Goal: Task Accomplishment & Management: Manage account settings

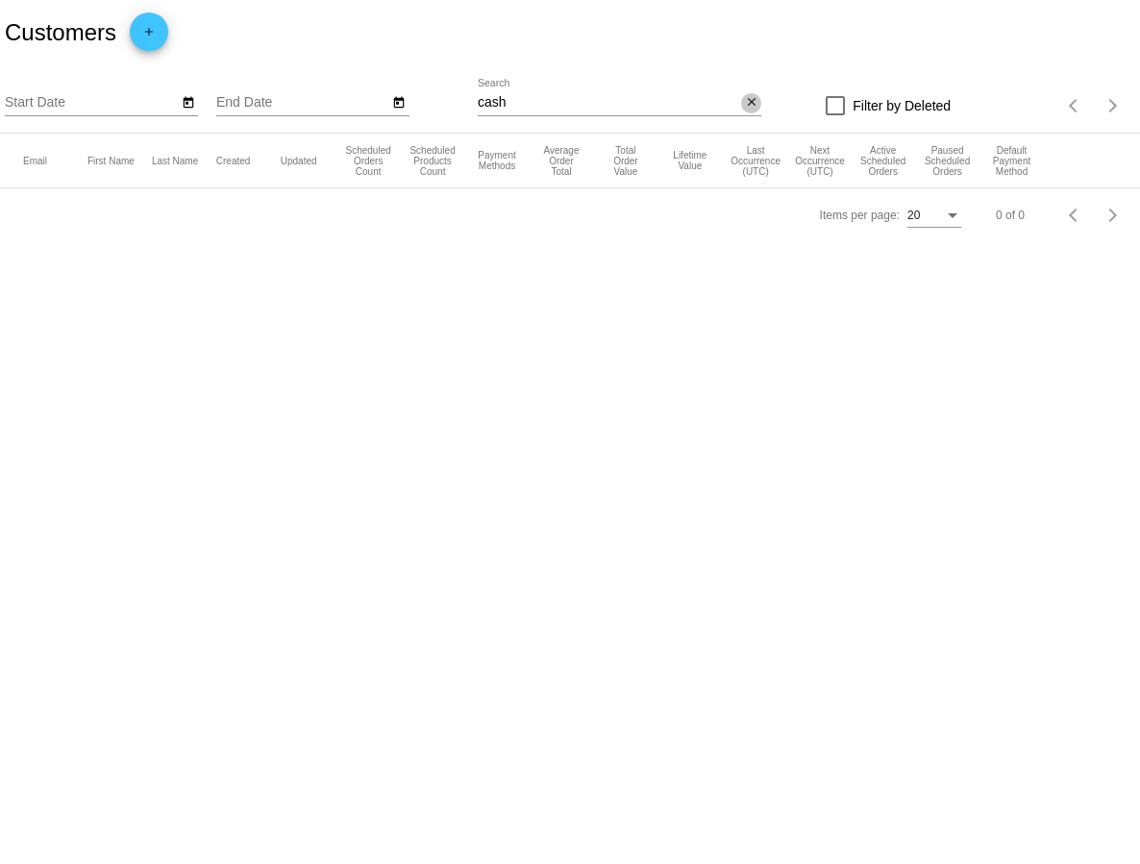
click at [753, 107] on mat-icon "close" at bounding box center [751, 102] width 13 height 15
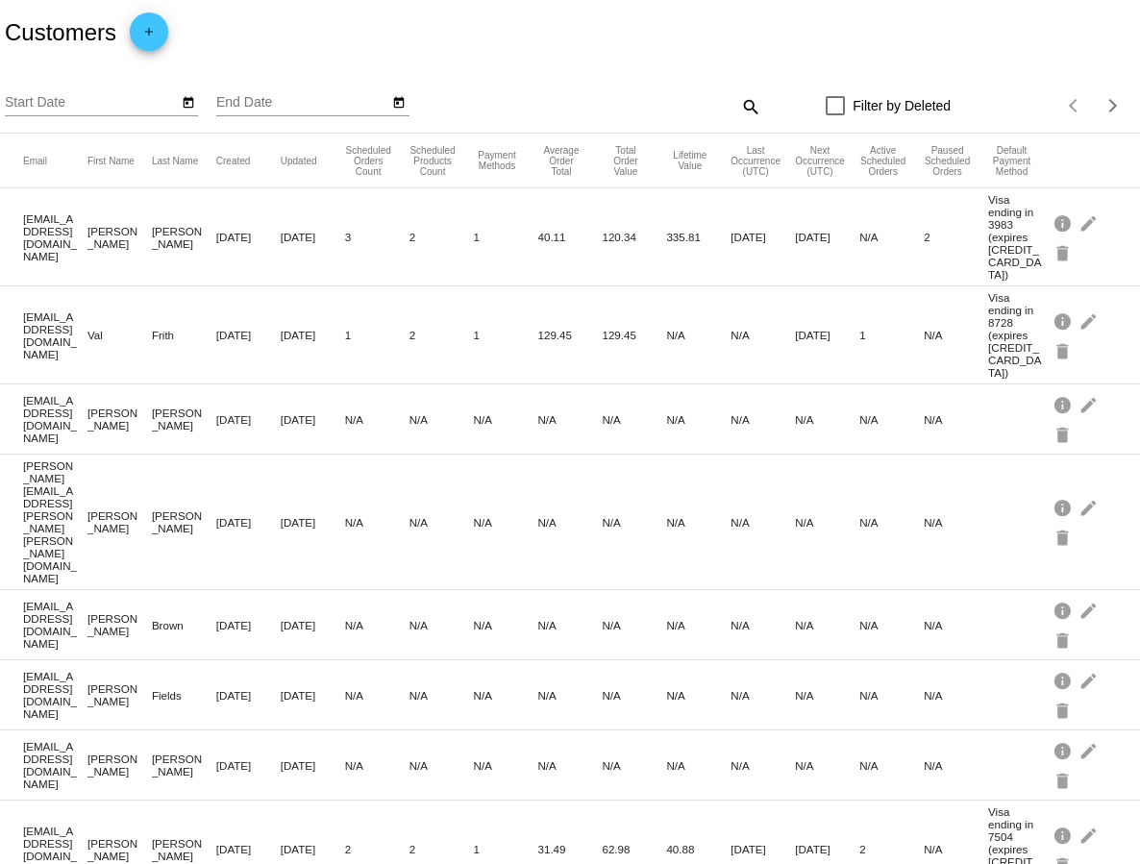
click at [588, 109] on div "search" at bounding box center [620, 106] width 284 height 30
click at [753, 105] on mat-icon "search" at bounding box center [749, 106] width 23 height 30
click at [588, 104] on input "Search" at bounding box center [620, 102] width 284 height 15
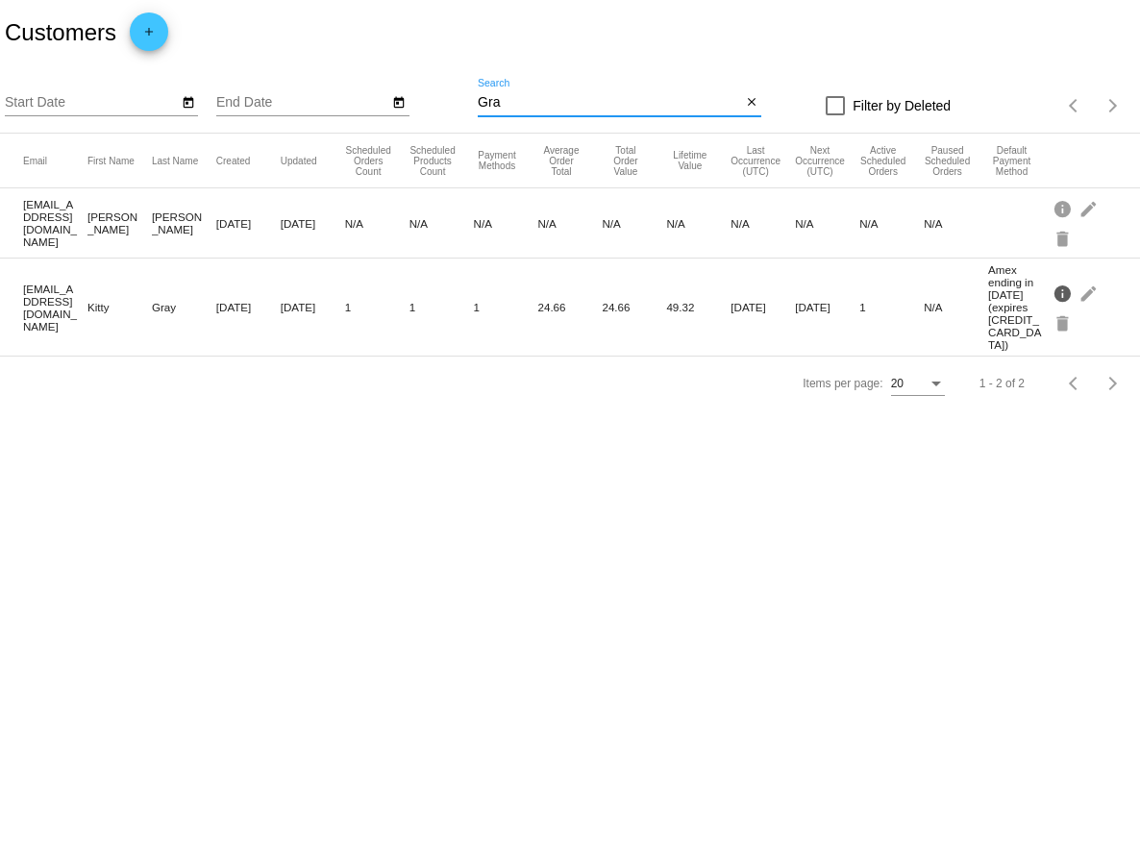
type input "Gra"
click at [1062, 284] on mat-icon "info" at bounding box center [1063, 293] width 23 height 30
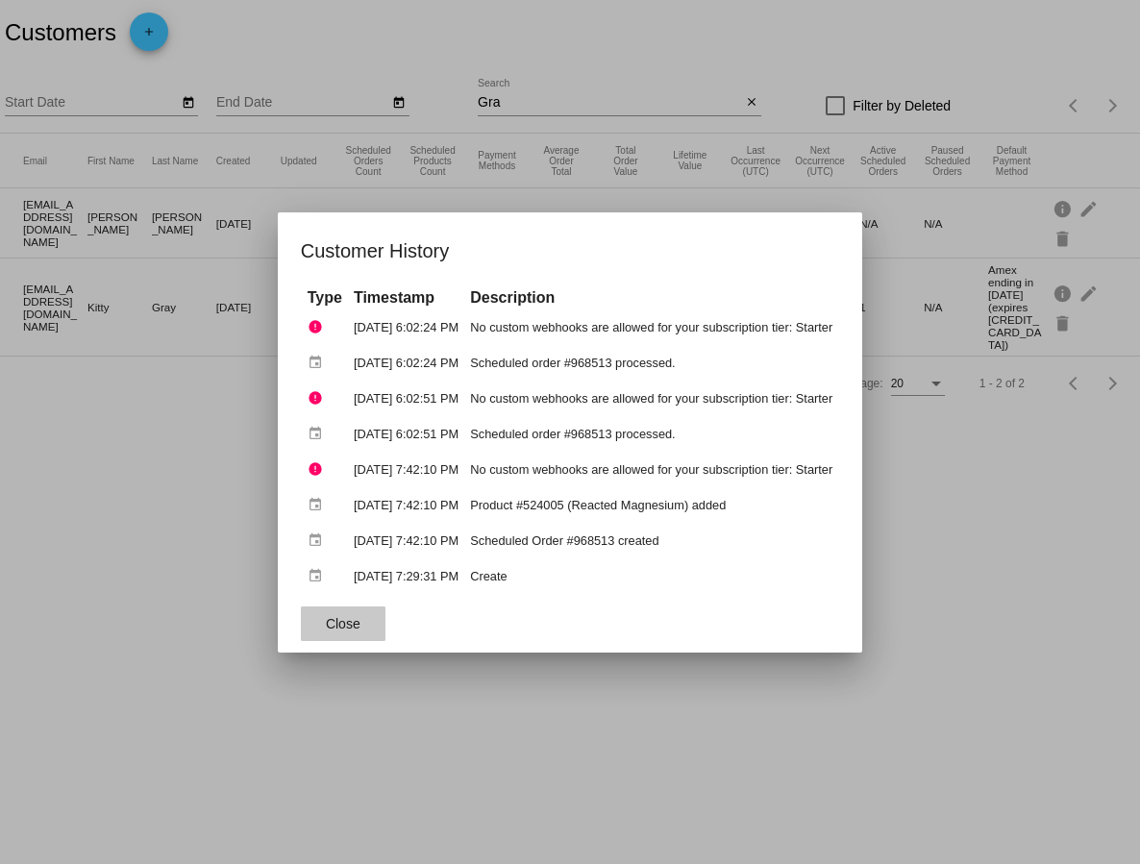
click at [327, 621] on span "Close" at bounding box center [343, 623] width 35 height 15
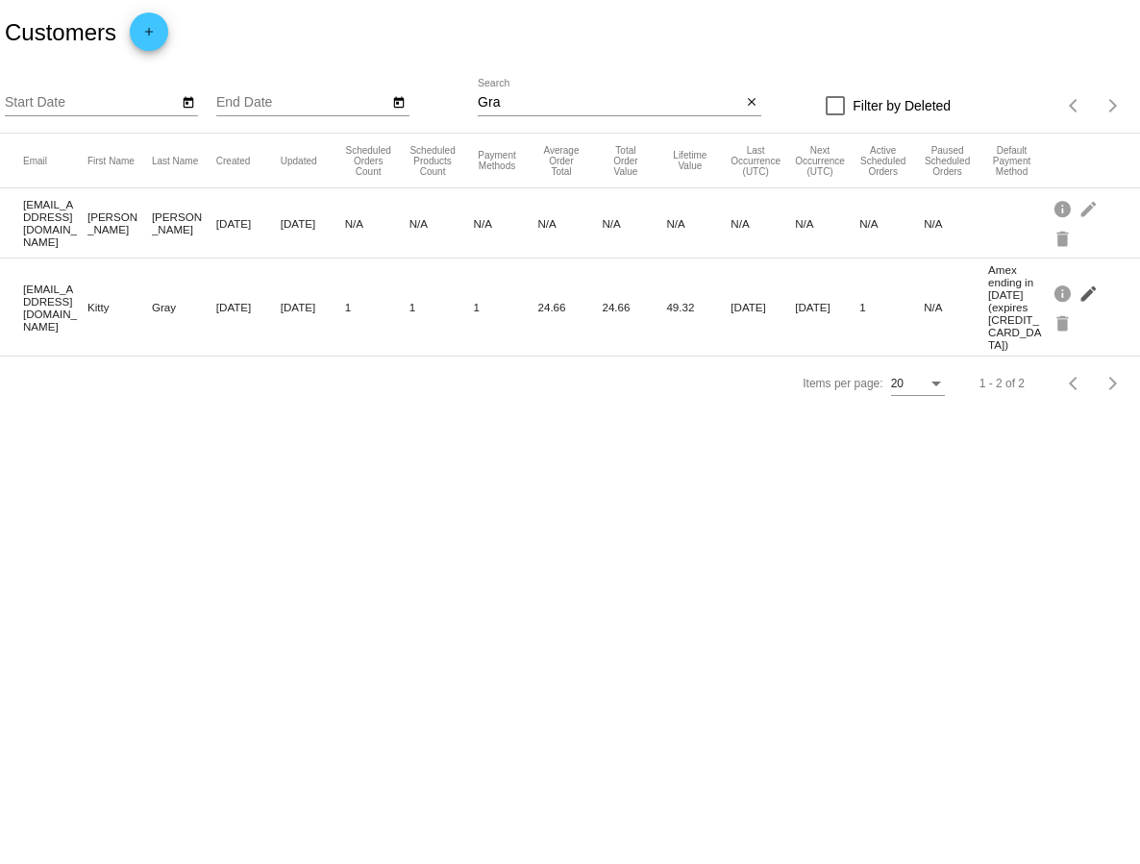
click at [1088, 286] on mat-icon "edit" at bounding box center [1089, 293] width 23 height 30
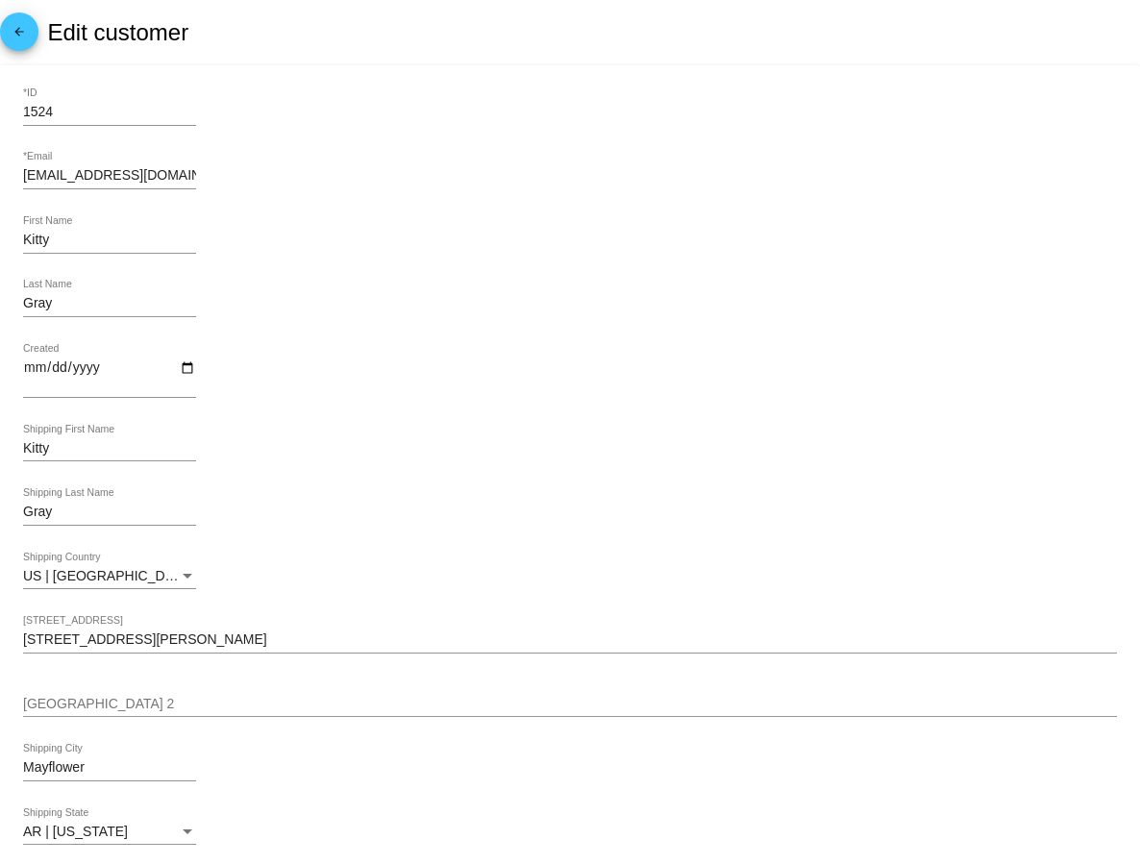
click at [13, 27] on mat-icon "arrow_back" at bounding box center [19, 36] width 23 height 23
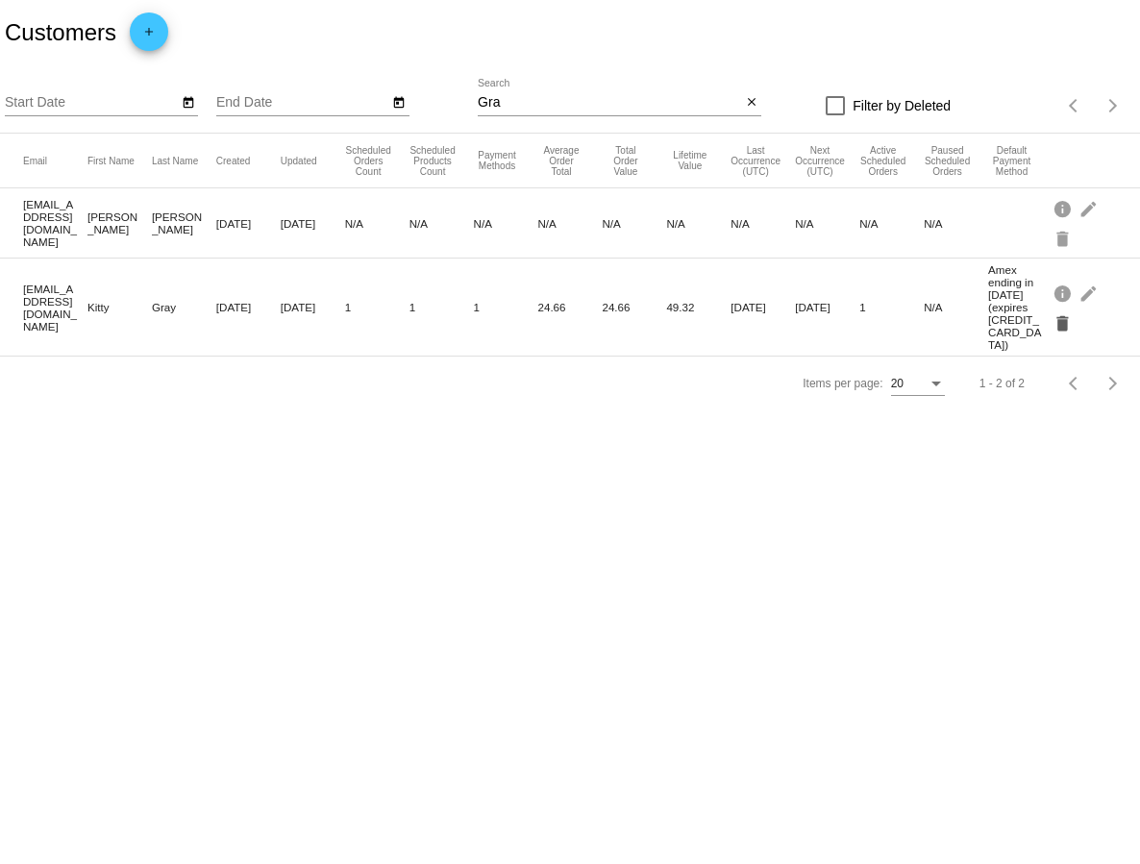
click at [1063, 318] on mat-icon "delete" at bounding box center [1063, 323] width 23 height 30
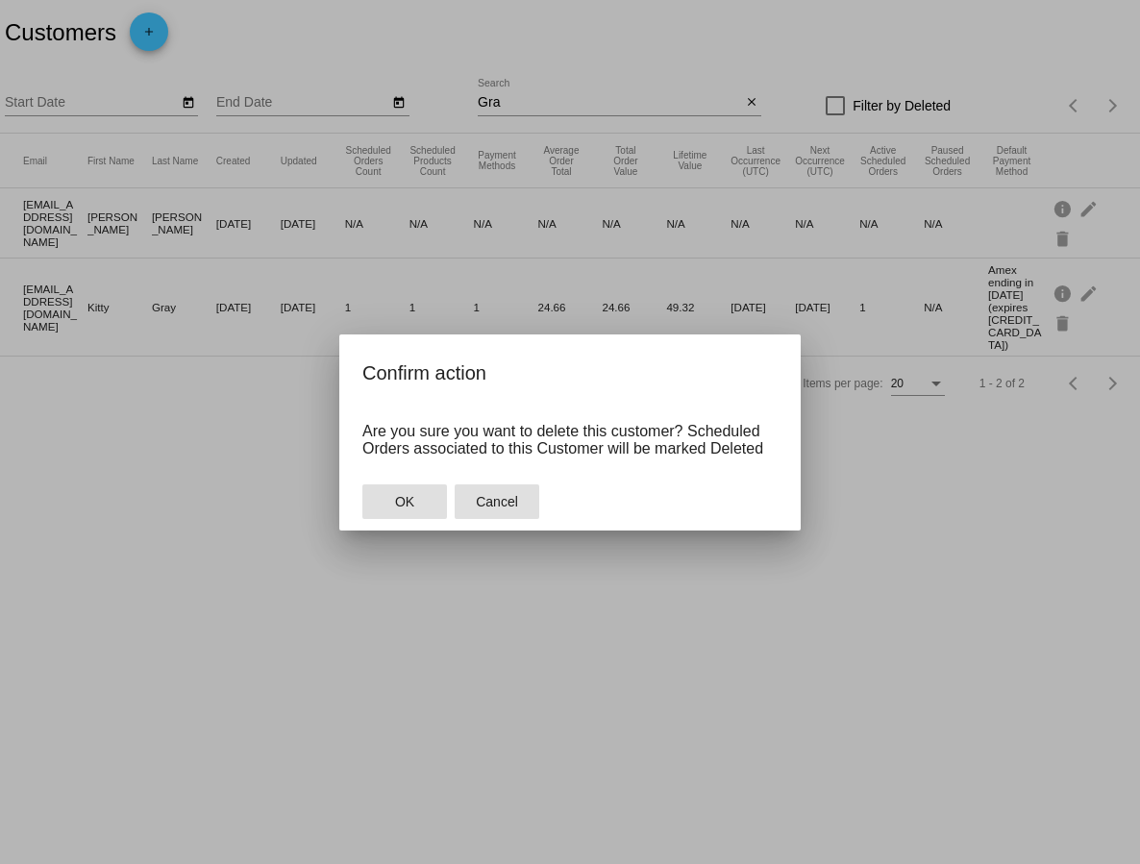
click at [519, 496] on button "Cancel" at bounding box center [497, 501] width 85 height 35
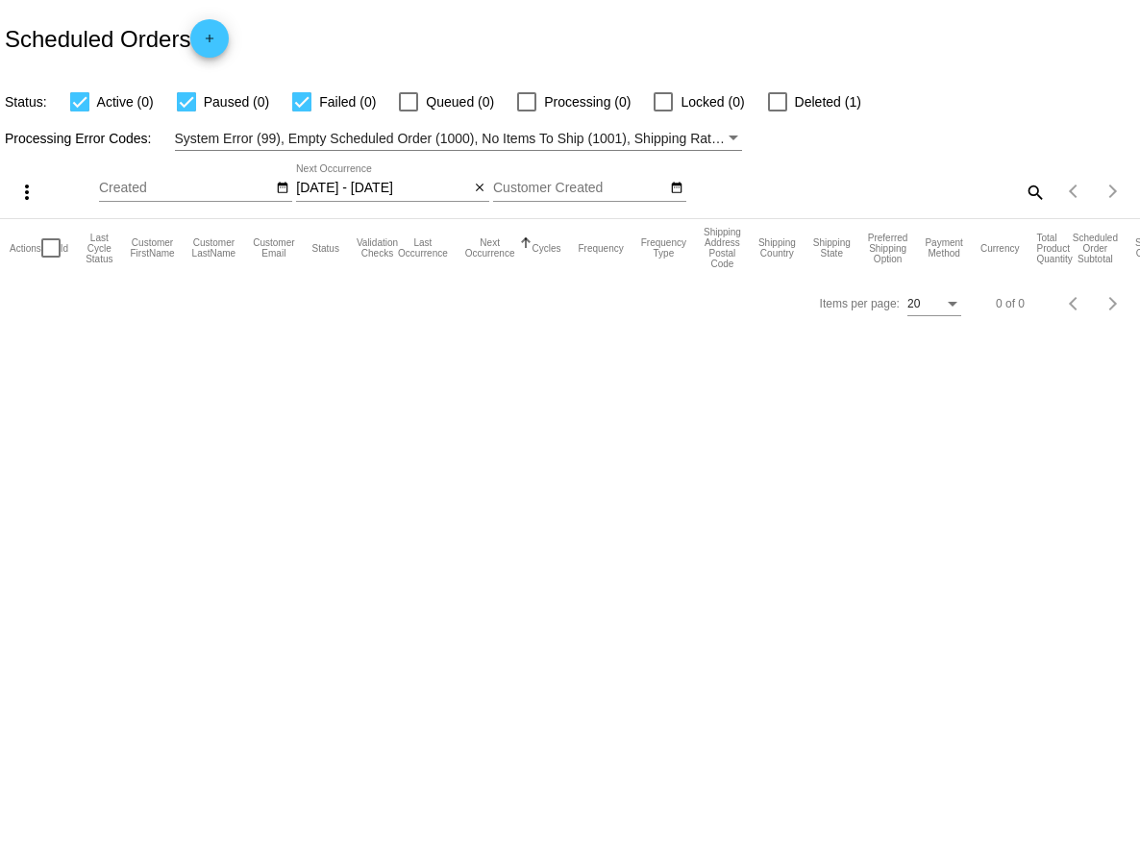
click at [1032, 184] on mat-icon "search" at bounding box center [1034, 192] width 23 height 30
click at [971, 156] on div "more_vert Sep Jan Feb Mar Apr 1" at bounding box center [570, 185] width 1140 height 68
click at [481, 188] on mat-icon "close" at bounding box center [479, 188] width 13 height 15
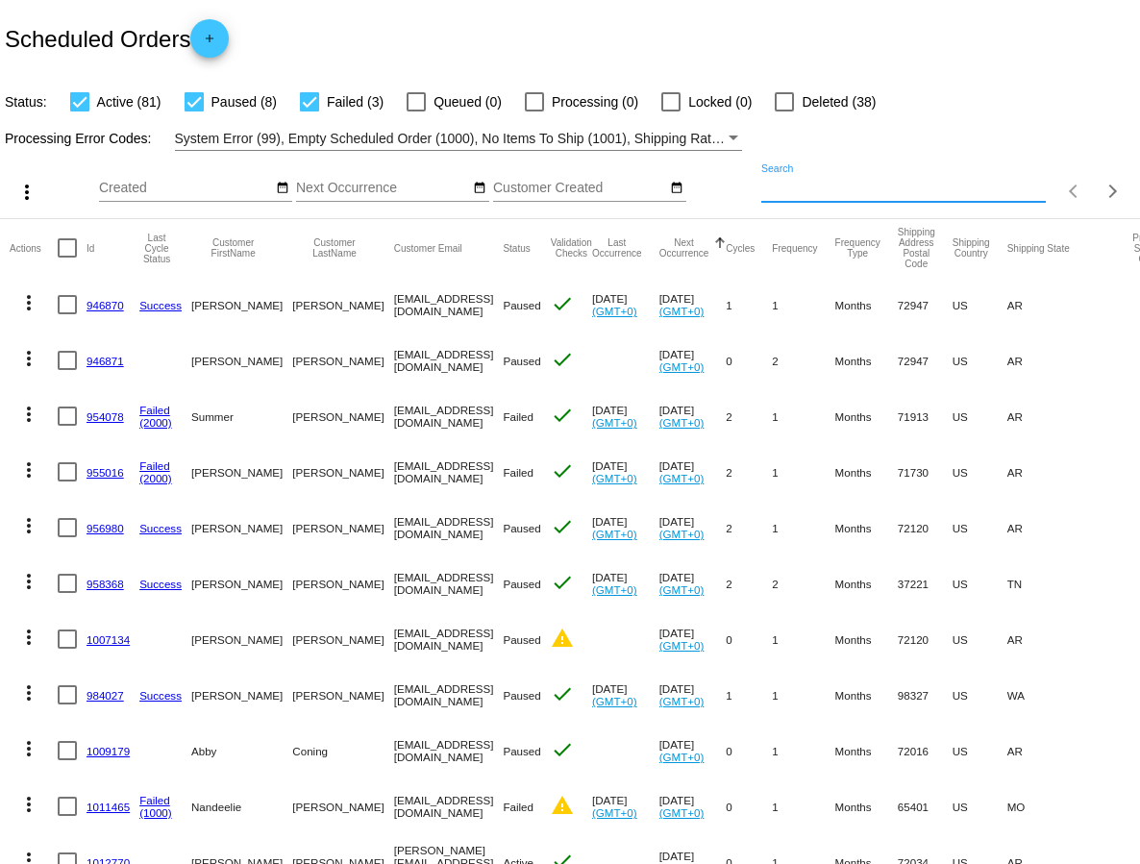
click at [794, 185] on input "Search" at bounding box center [903, 188] width 284 height 15
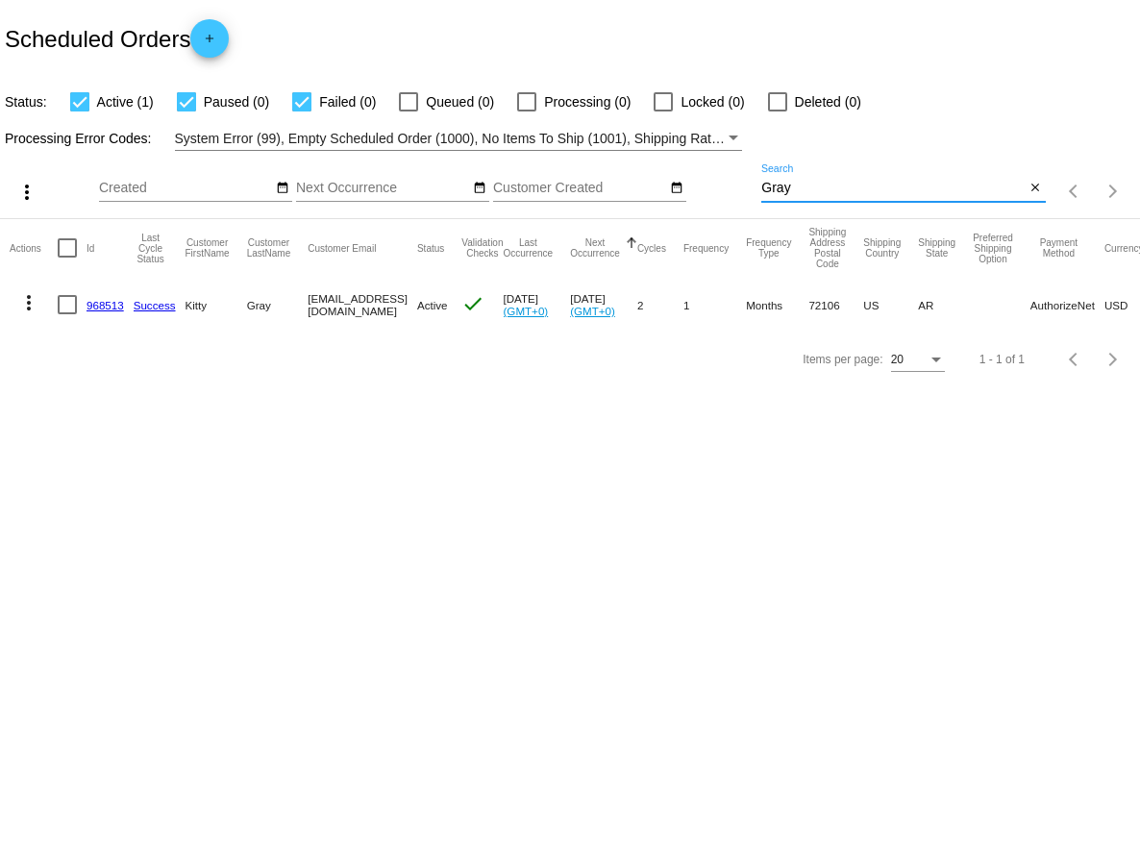
type input "Gray"
click at [28, 308] on mat-icon "more_vert" at bounding box center [28, 302] width 23 height 23
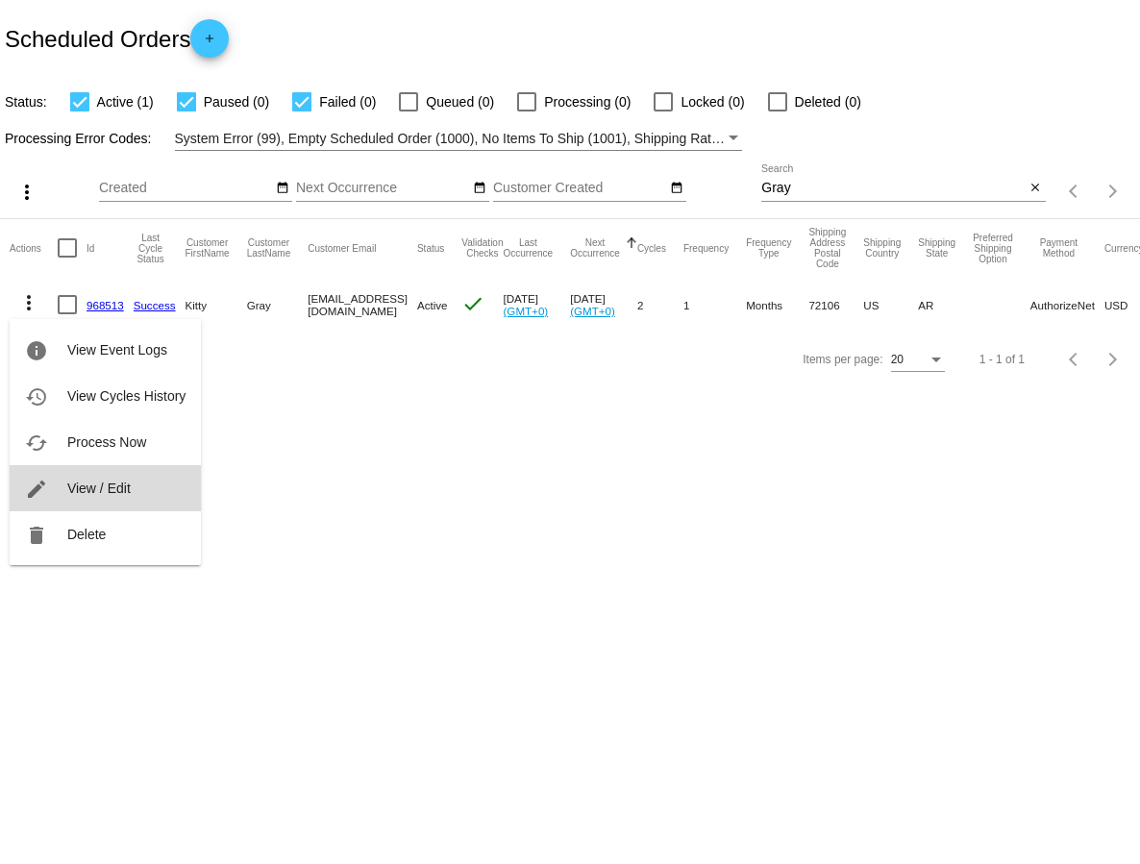
click at [79, 488] on span "View / Edit" at bounding box center [98, 488] width 63 height 15
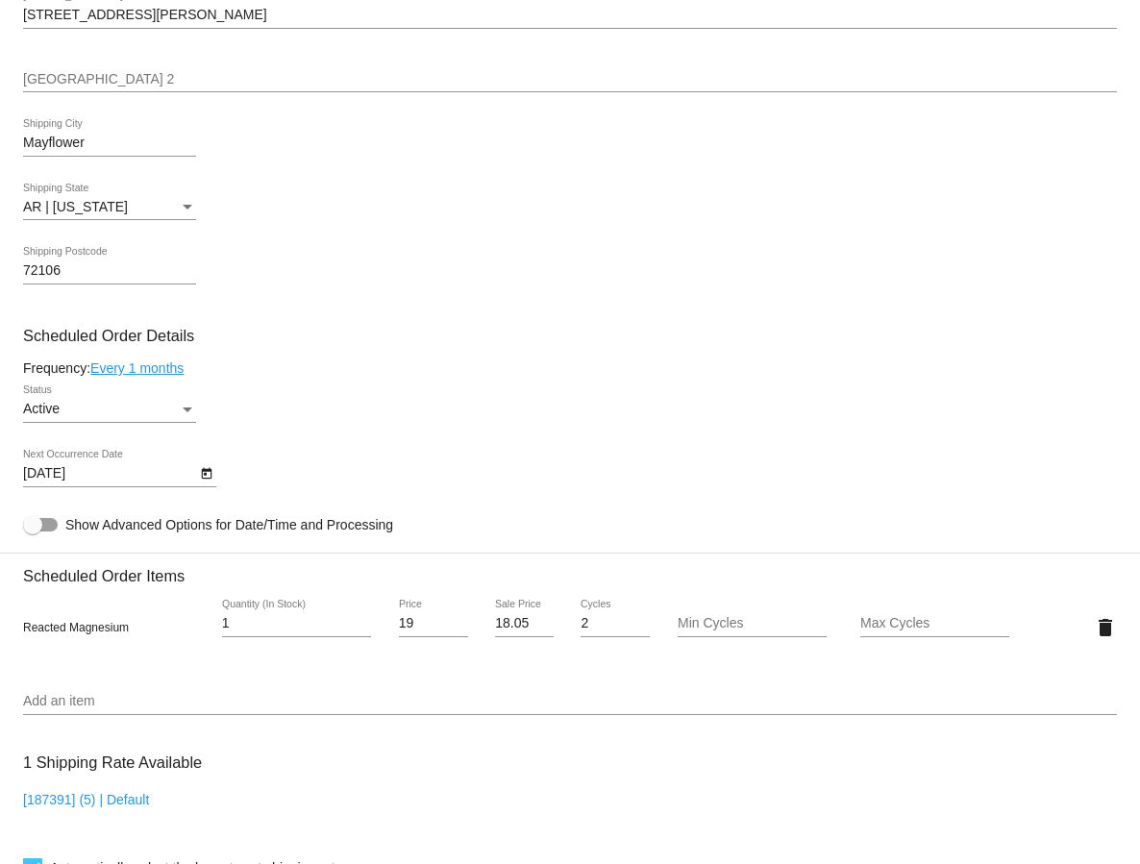
scroll to position [781, 0]
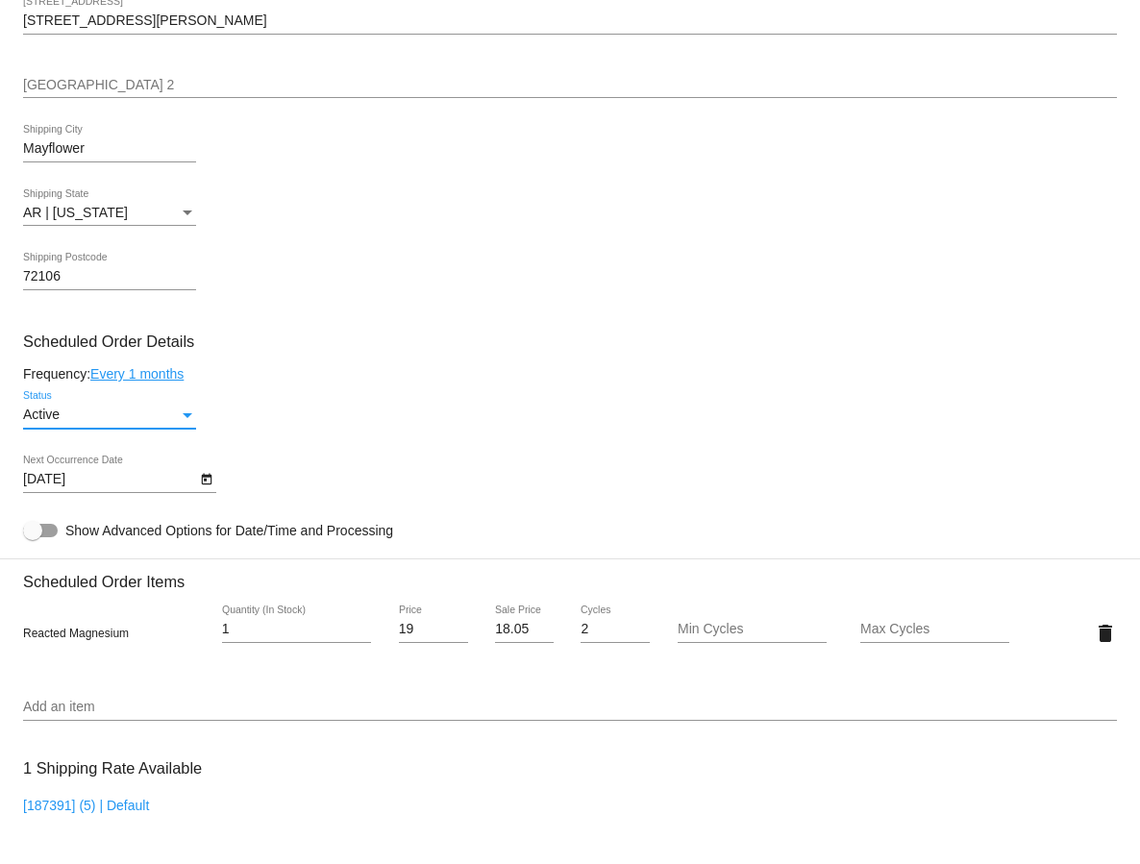
click at [186, 418] on div "Status" at bounding box center [188, 415] width 10 height 5
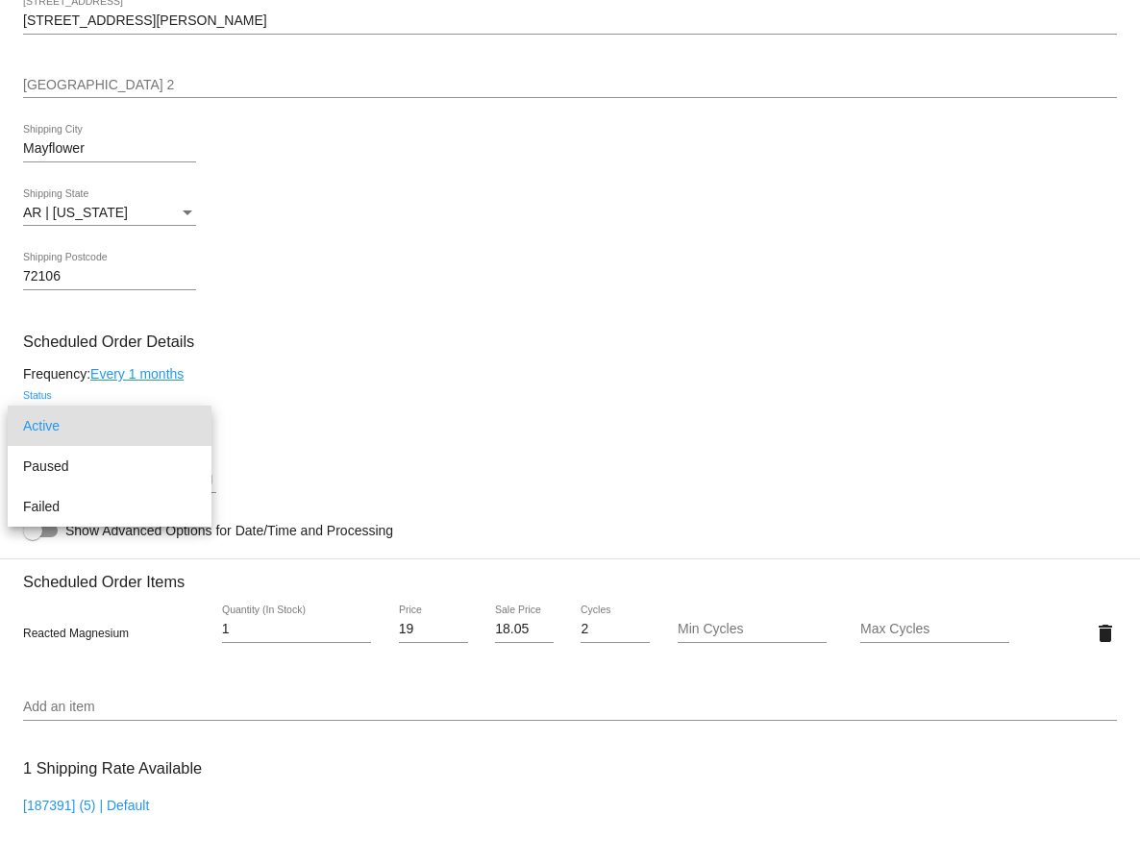
click at [186, 423] on span "Active" at bounding box center [109, 426] width 173 height 40
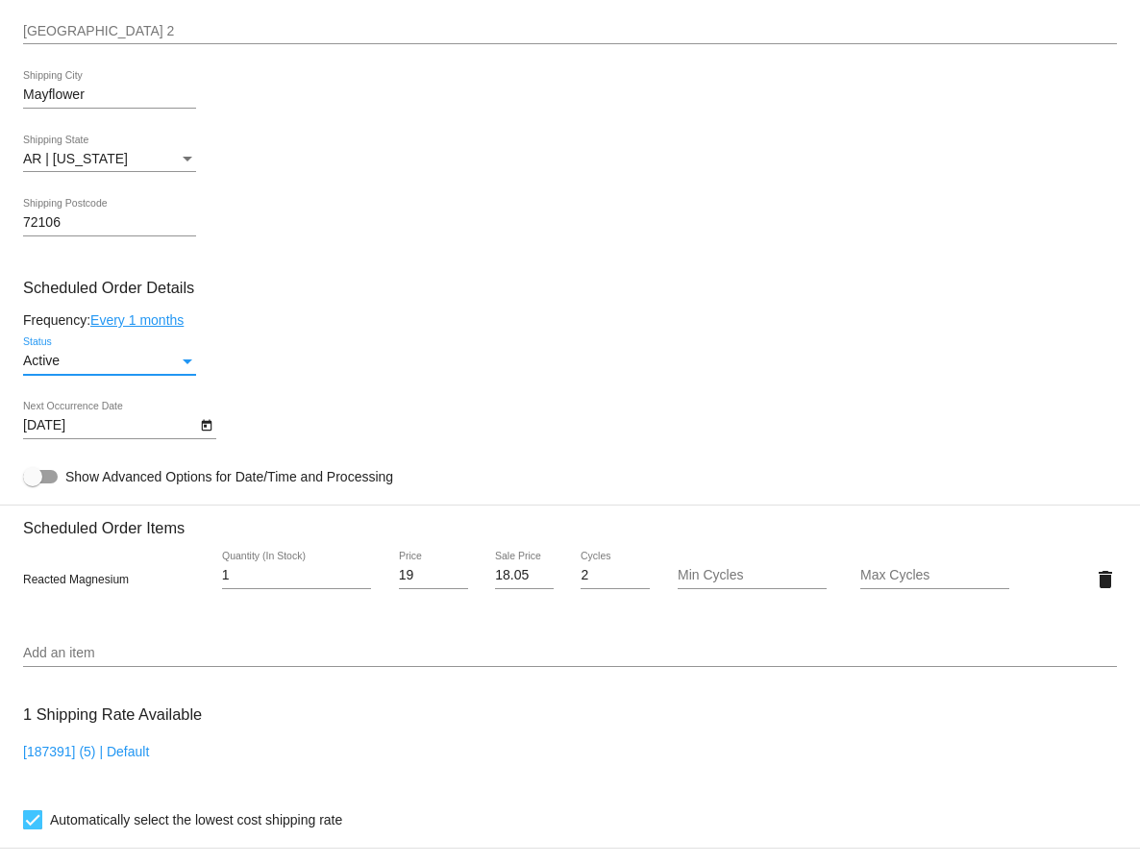
scroll to position [833, 0]
click at [1103, 593] on mat-icon "delete" at bounding box center [1105, 581] width 23 height 23
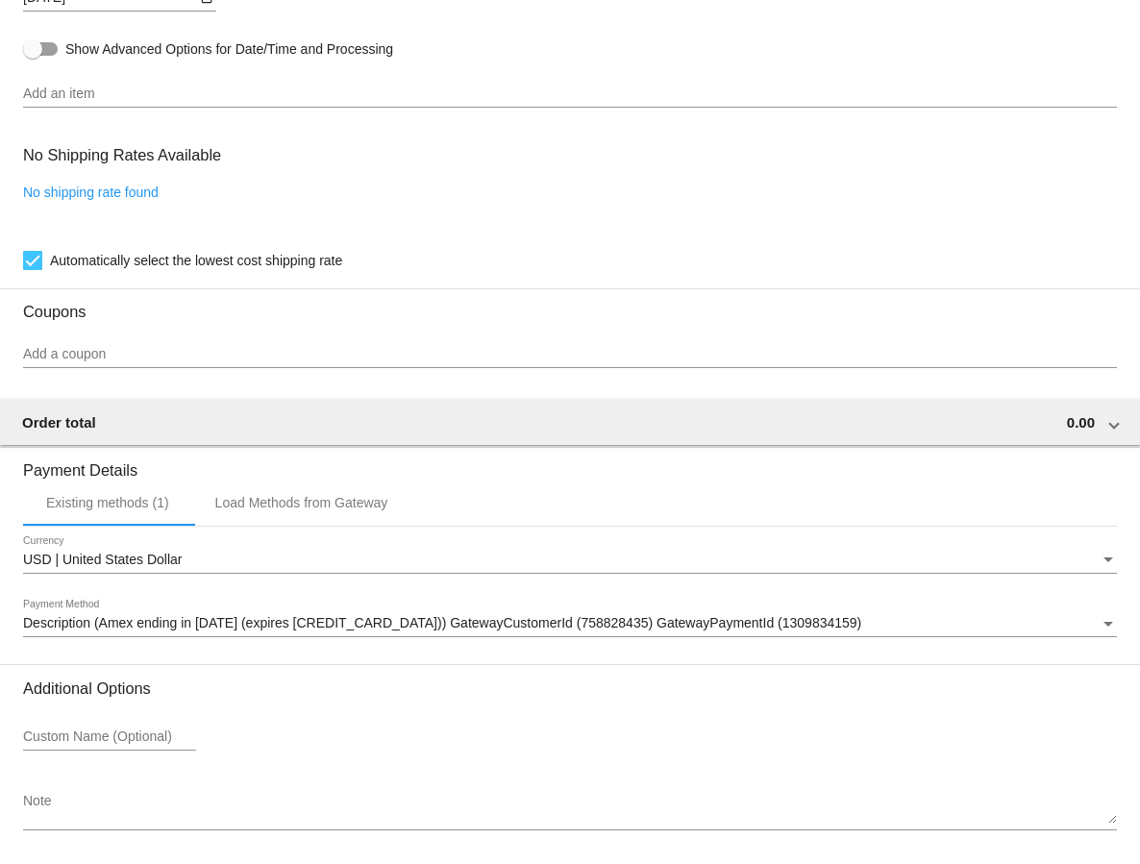
scroll to position [1390, 0]
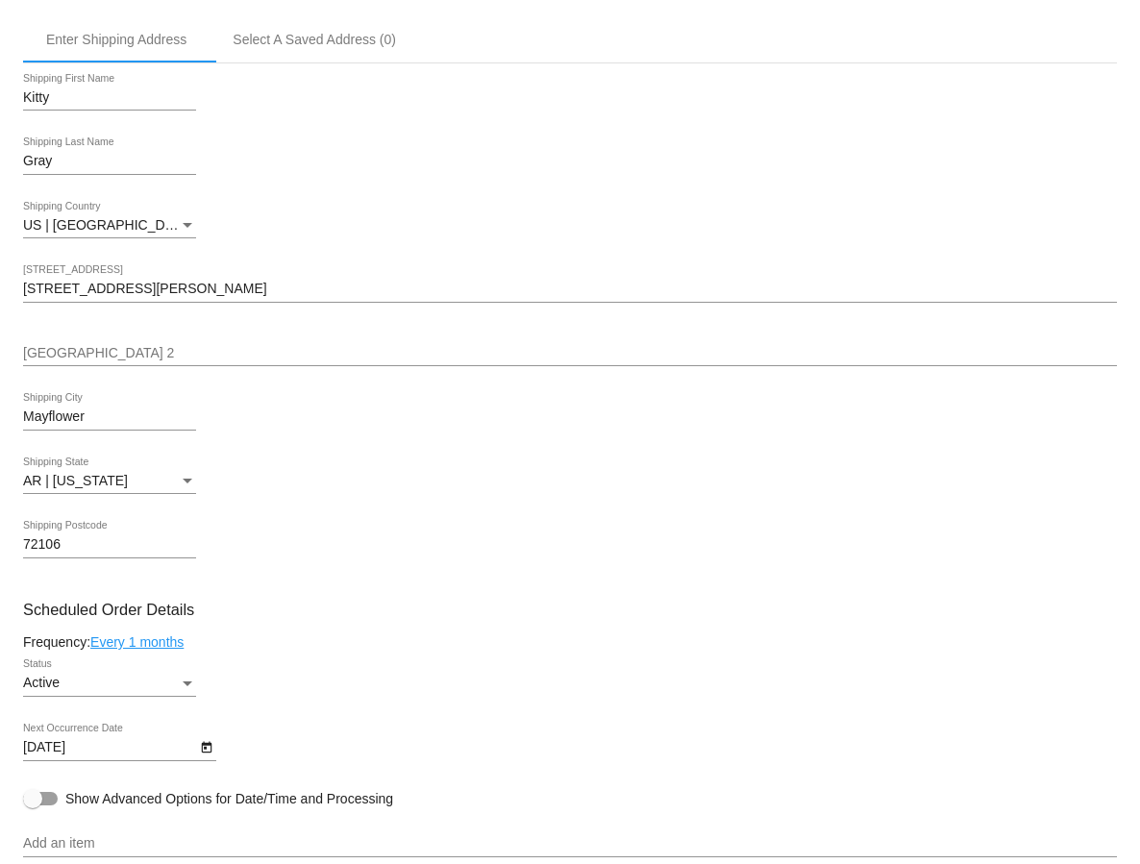
scroll to position [552, 0]
click at [205, 755] on icon "Open calendar" at bounding box center [206, 750] width 11 height 12
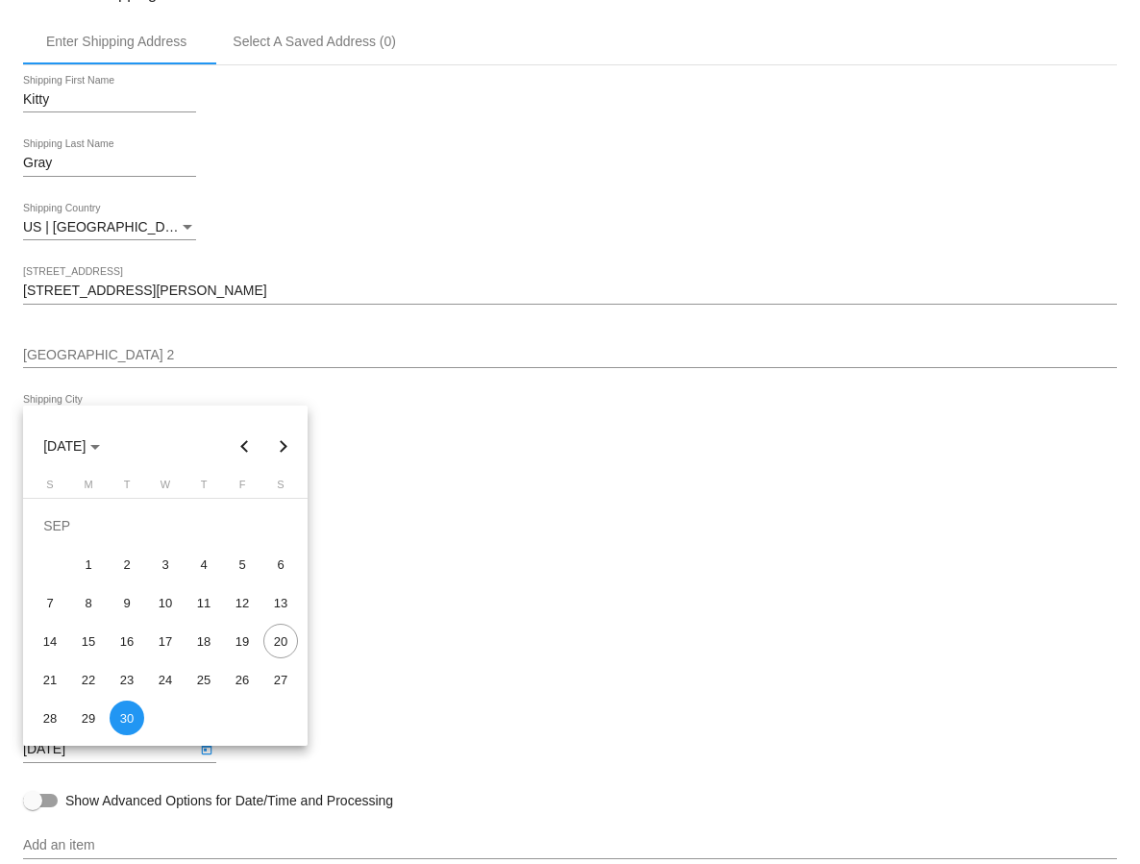
click at [205, 758] on div at bounding box center [570, 432] width 1140 height 864
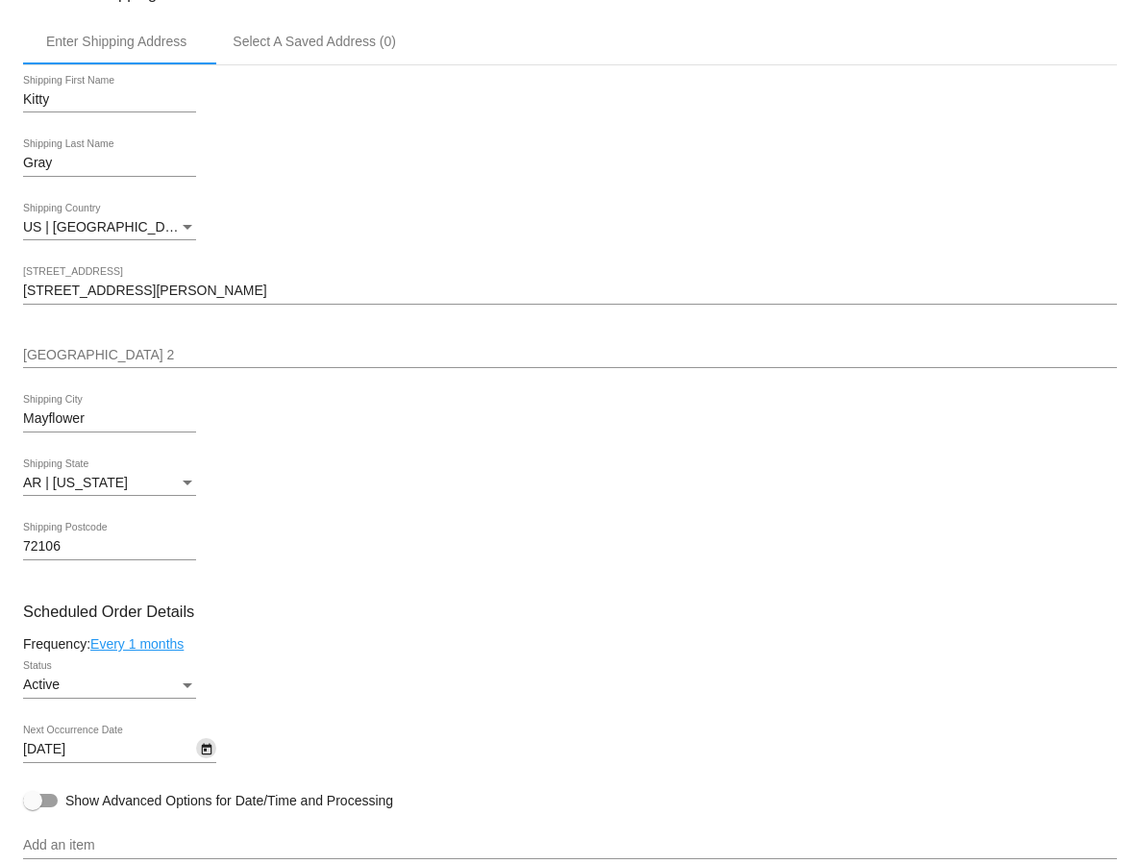
click at [185, 688] on div "Status" at bounding box center [188, 685] width 10 height 5
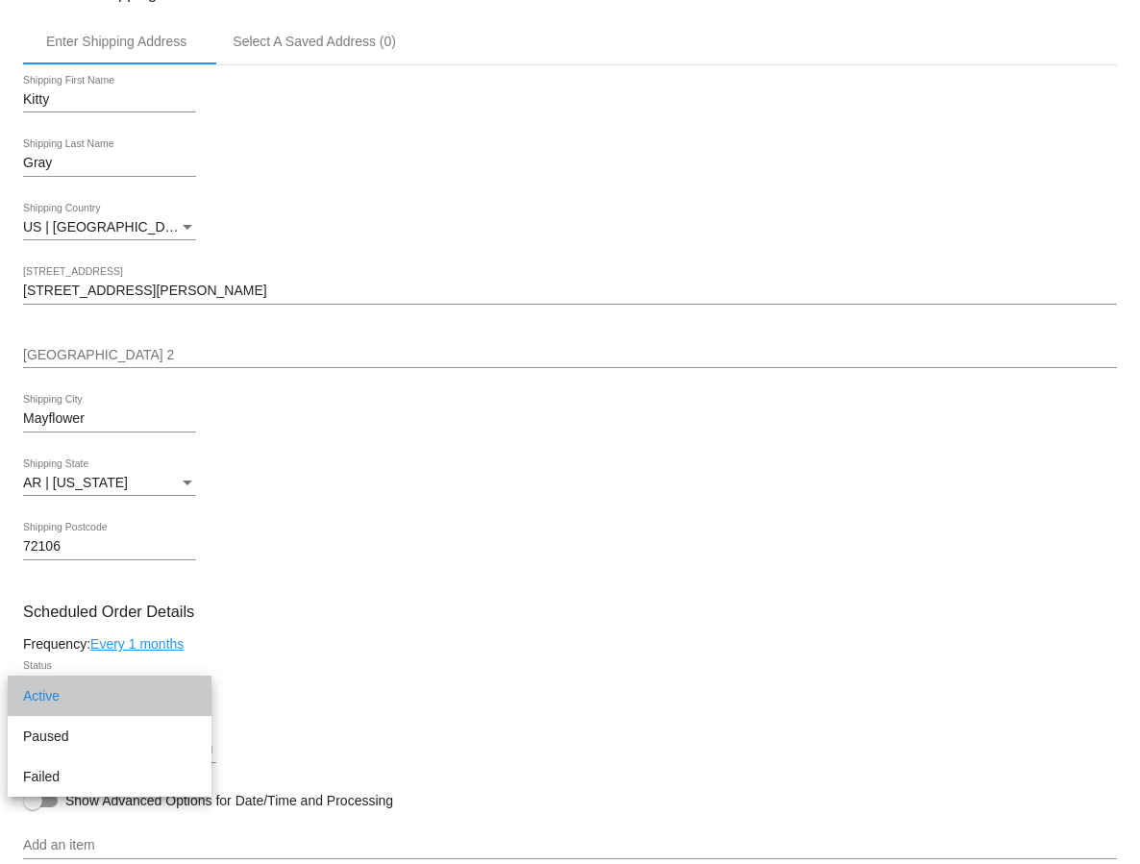
click at [185, 695] on span "Active" at bounding box center [109, 696] width 173 height 40
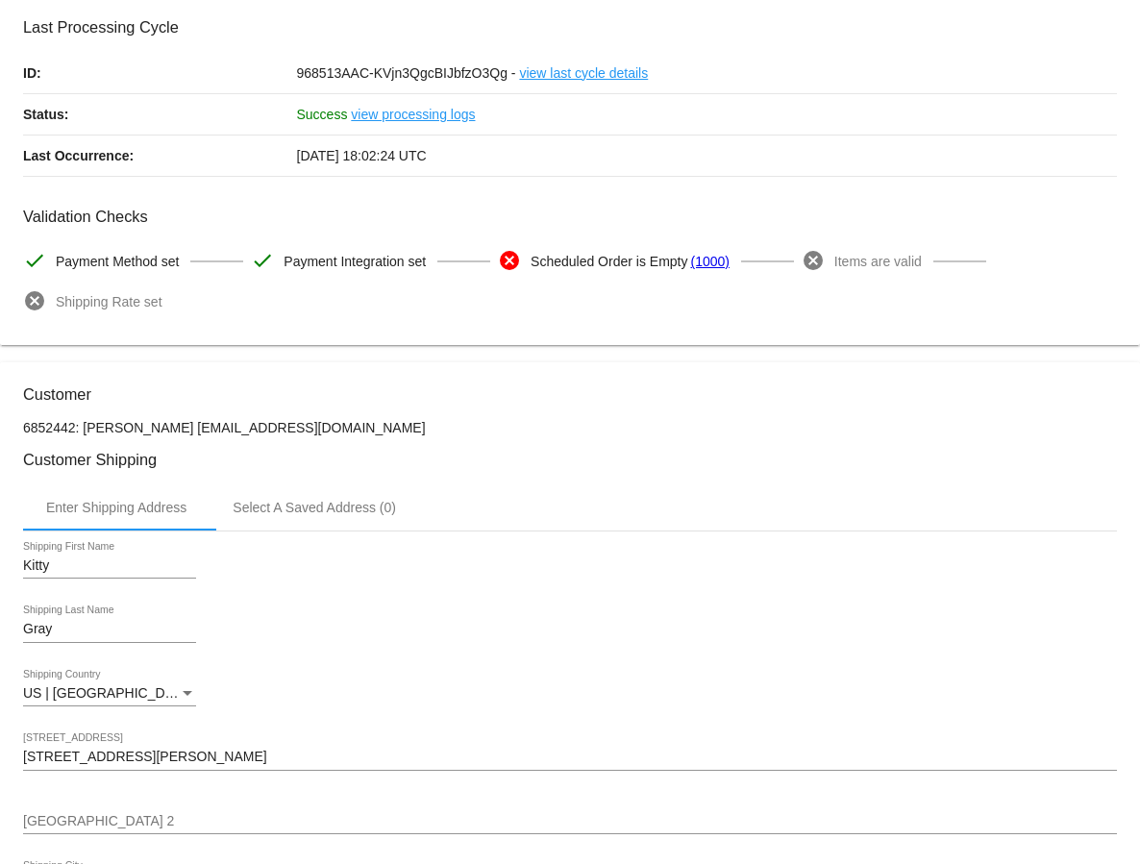
scroll to position [0, 0]
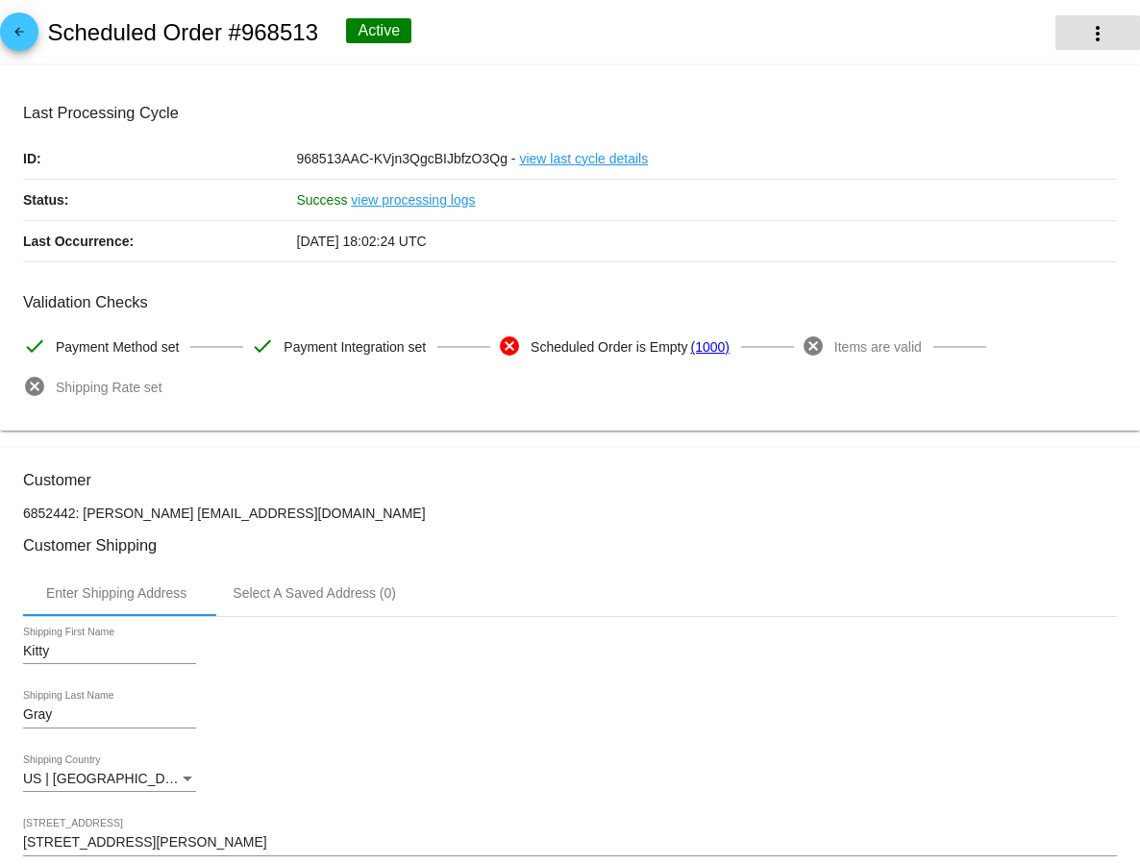
click at [1099, 34] on mat-icon "more_vert" at bounding box center [1097, 33] width 23 height 23
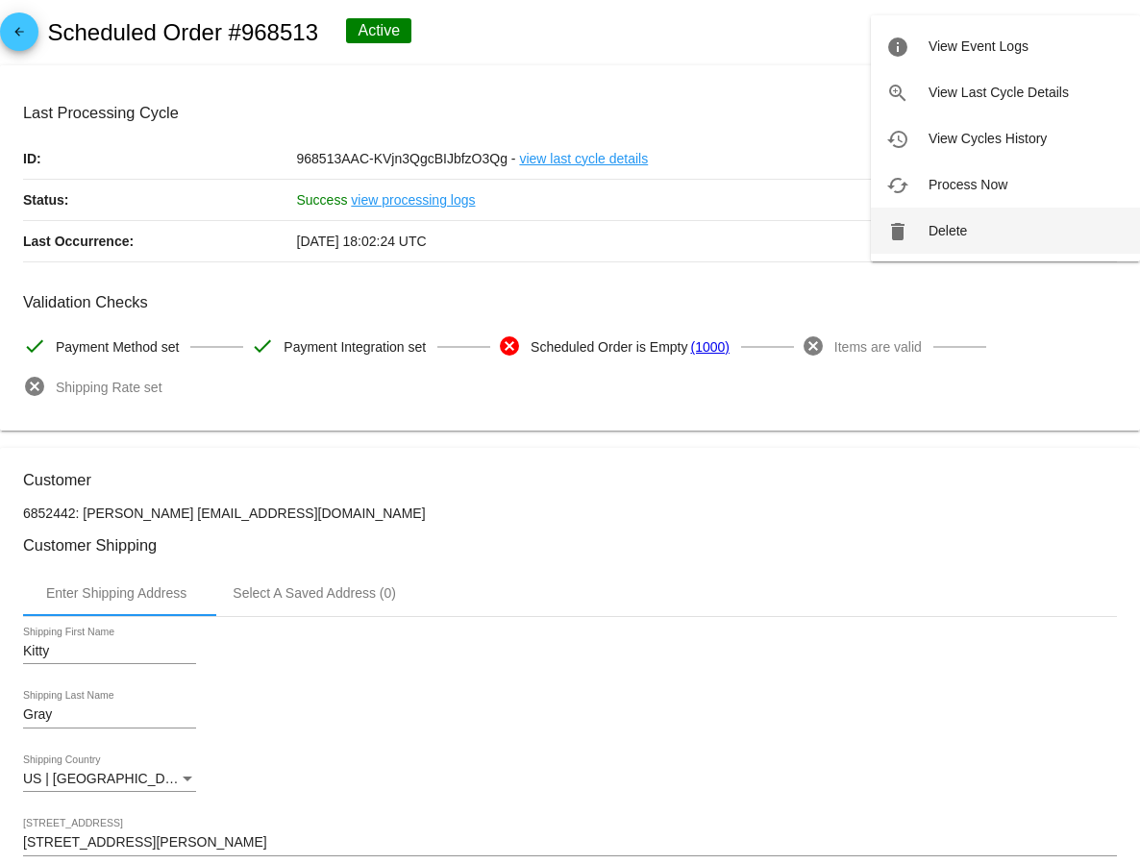
click at [945, 230] on span "Delete" at bounding box center [947, 230] width 38 height 15
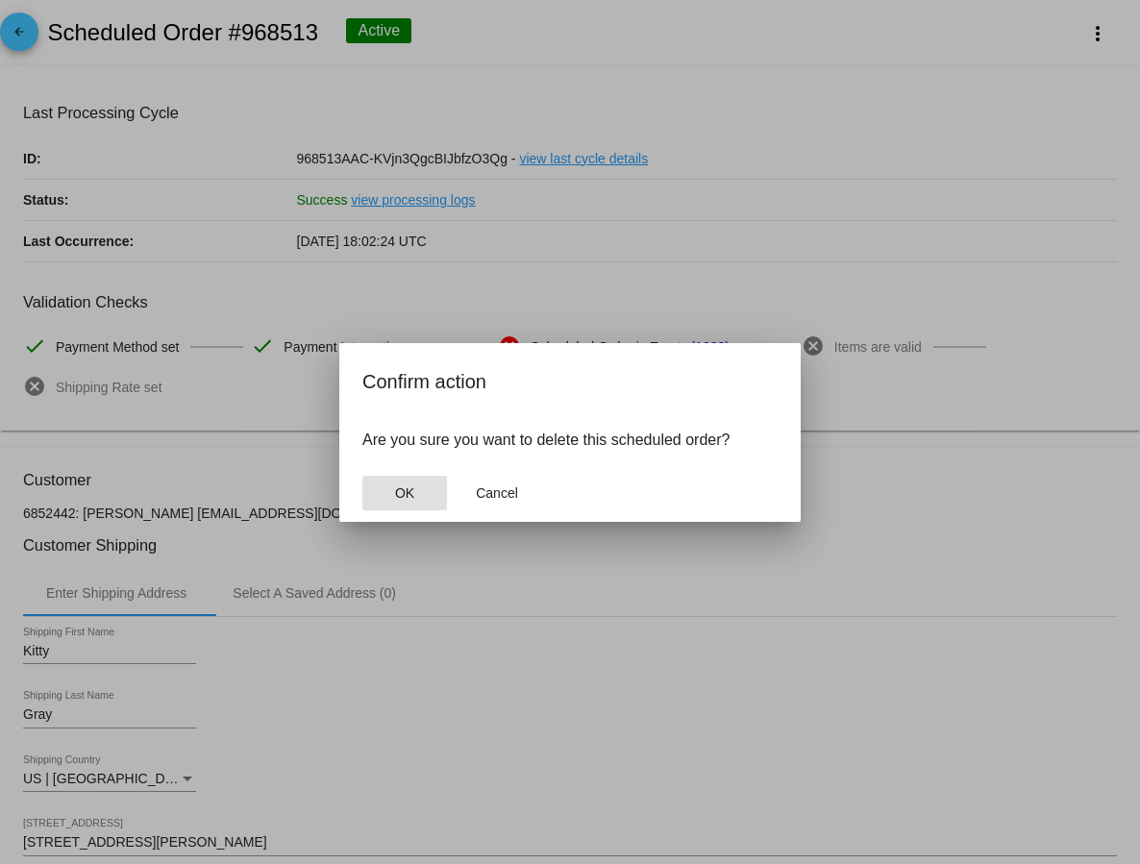
click at [401, 490] on span "OK" at bounding box center [404, 492] width 19 height 15
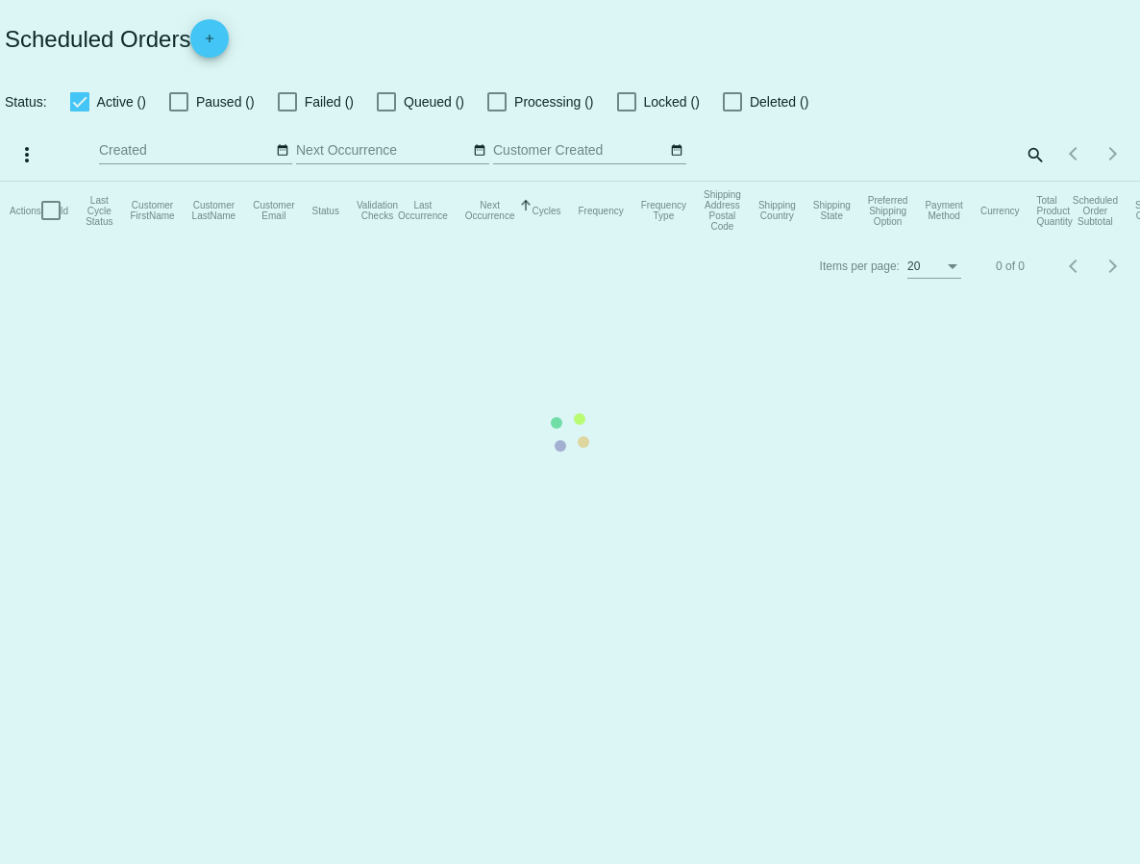
checkbox input "true"
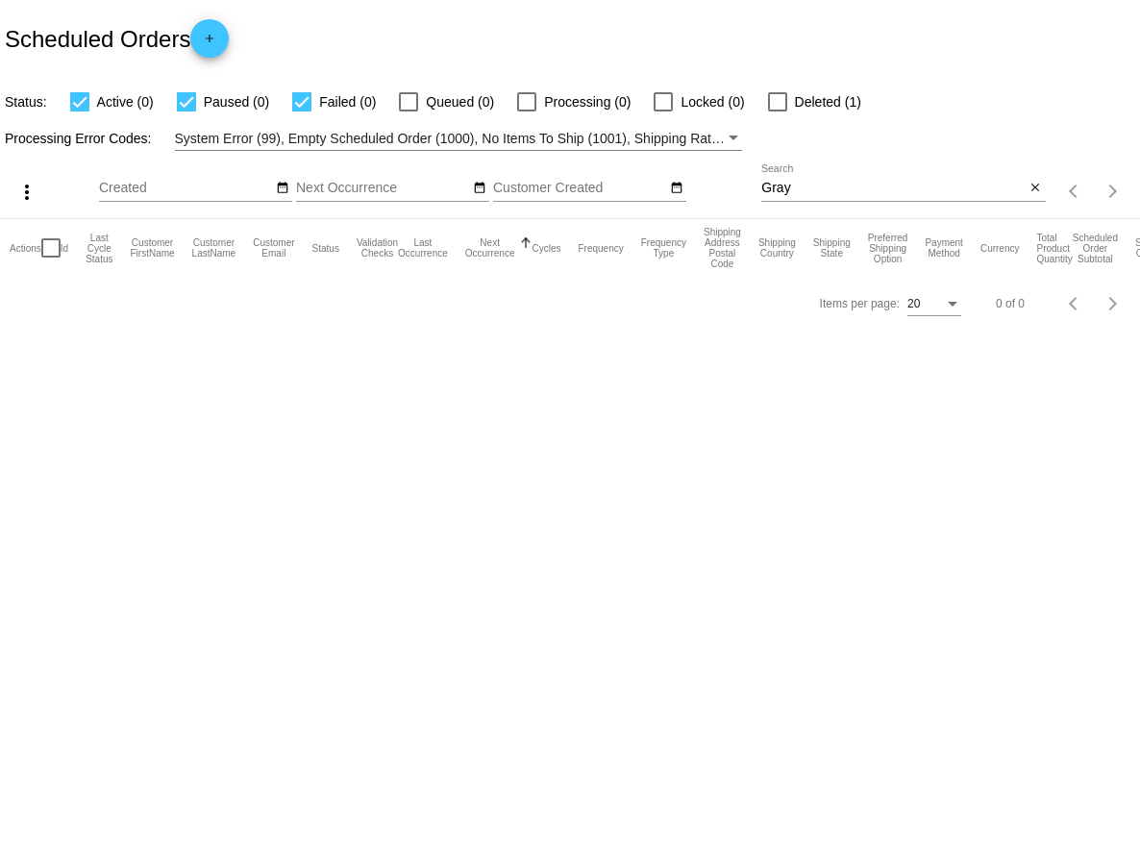
click at [802, 181] on input "Gray" at bounding box center [892, 188] width 263 height 15
click at [797, 193] on input "Gray" at bounding box center [892, 188] width 263 height 15
type input "G"
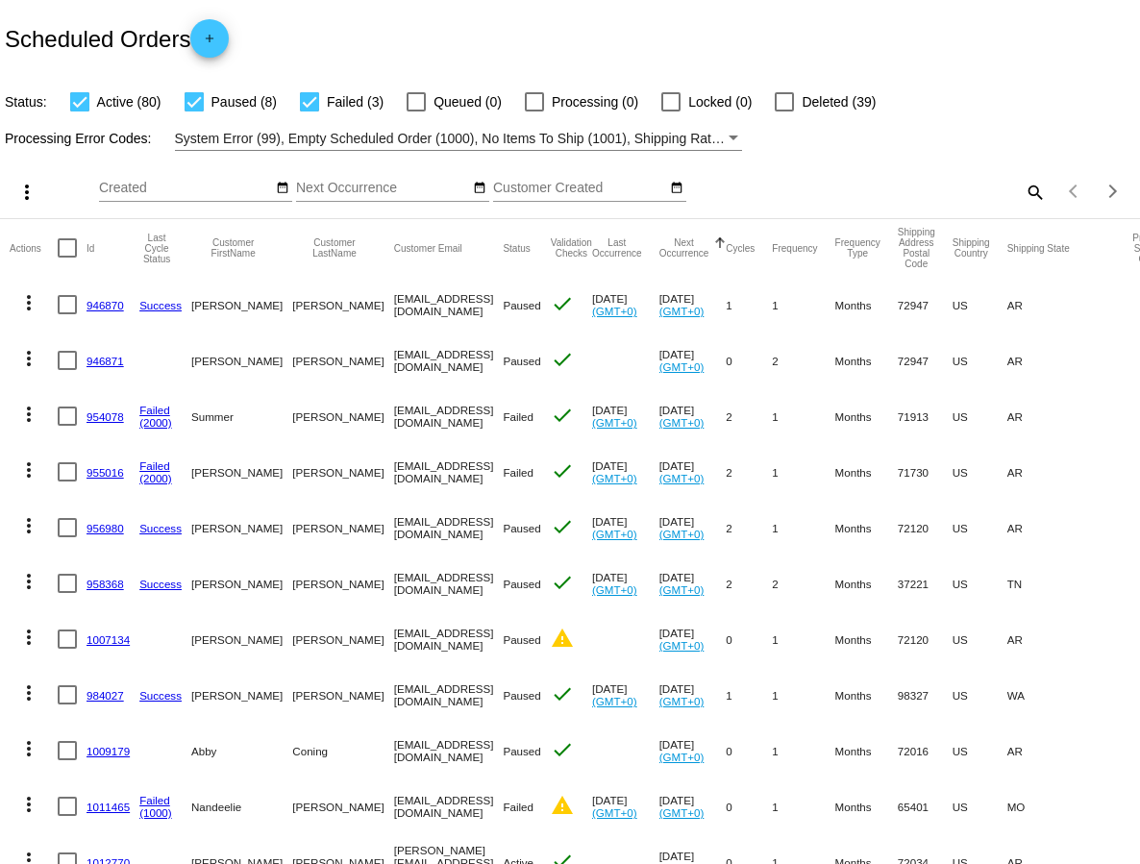
click at [1037, 186] on mat-icon "search" at bounding box center [1034, 192] width 23 height 30
click at [909, 190] on input "Search" at bounding box center [903, 188] width 284 height 15
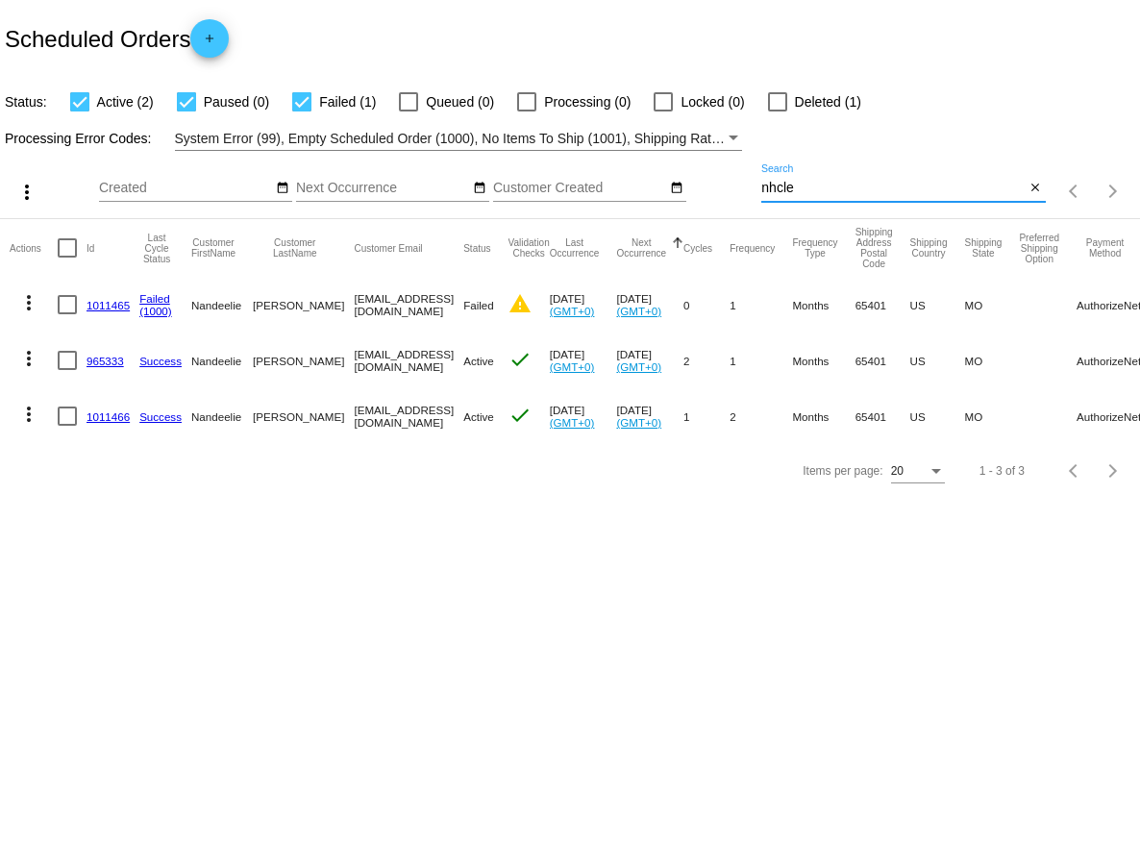
type input "nhcle"
click at [27, 303] on mat-icon "more_vert" at bounding box center [28, 302] width 23 height 23
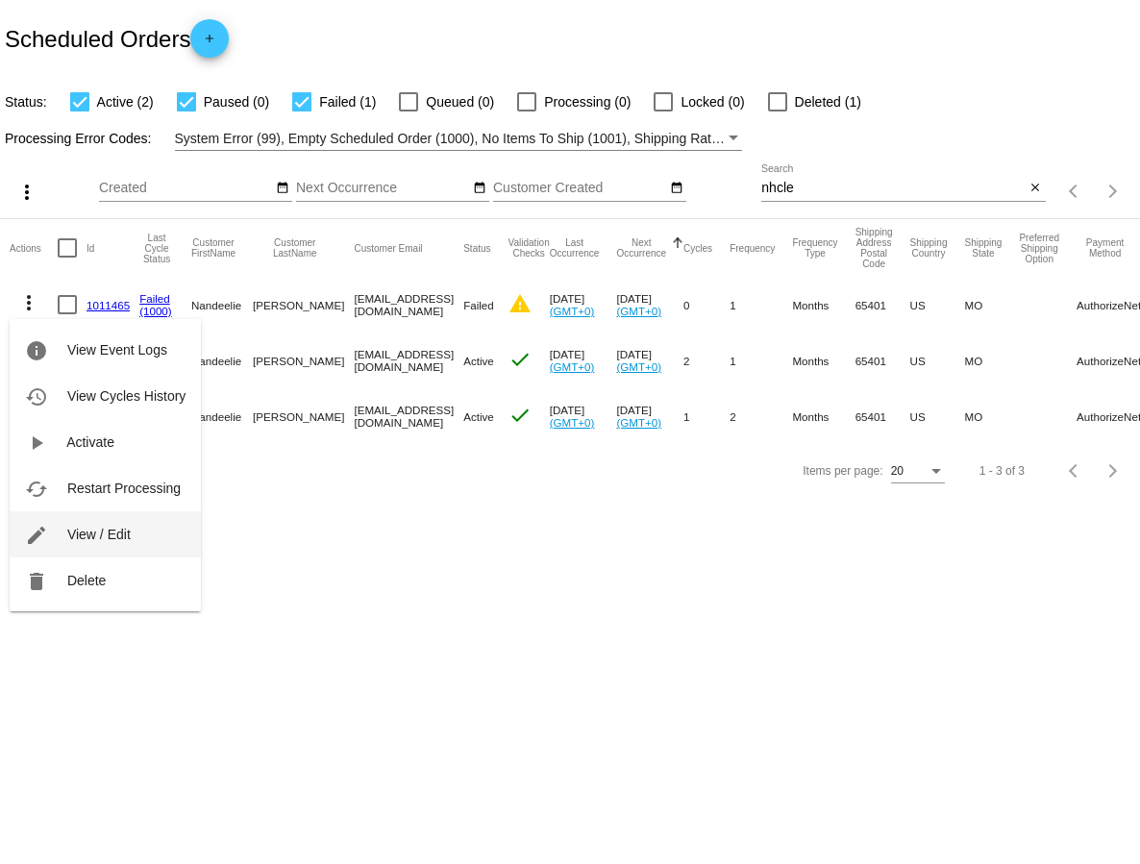
click at [87, 533] on span "View / Edit" at bounding box center [98, 534] width 63 height 15
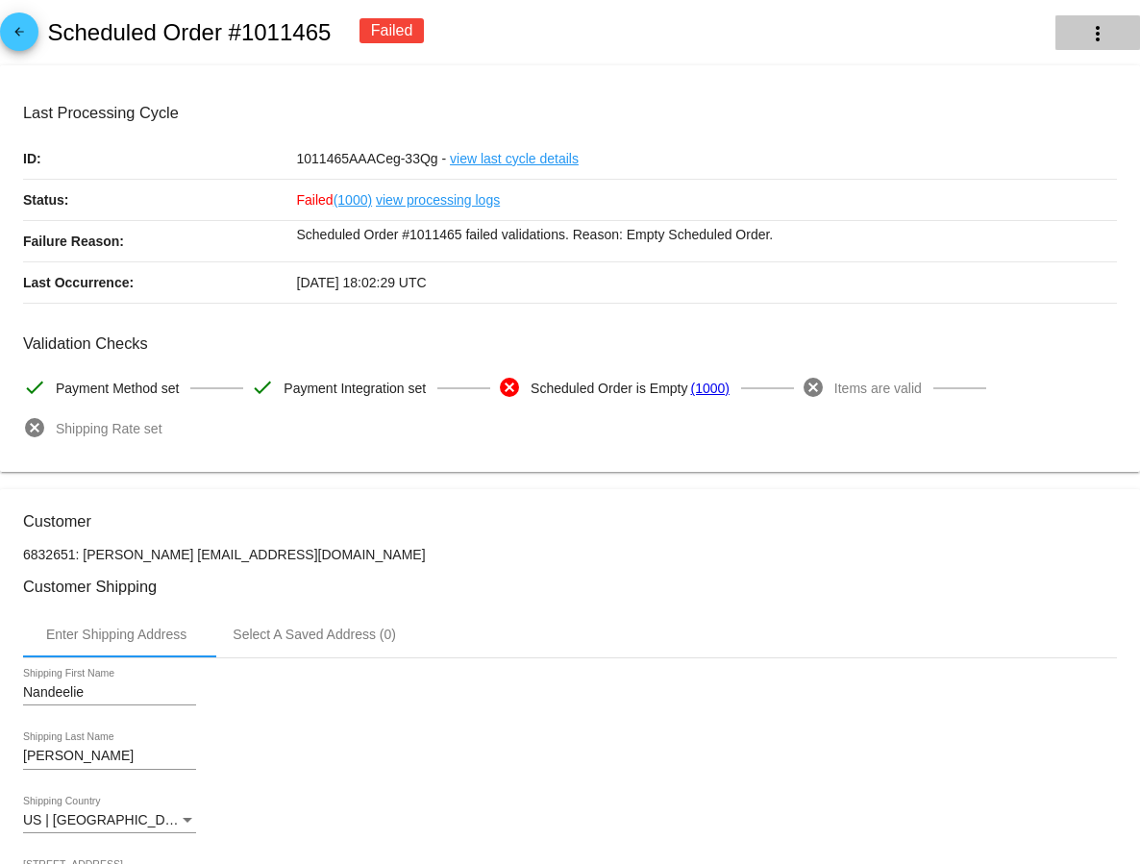
click at [1101, 39] on mat-icon "more_vert" at bounding box center [1097, 33] width 23 height 23
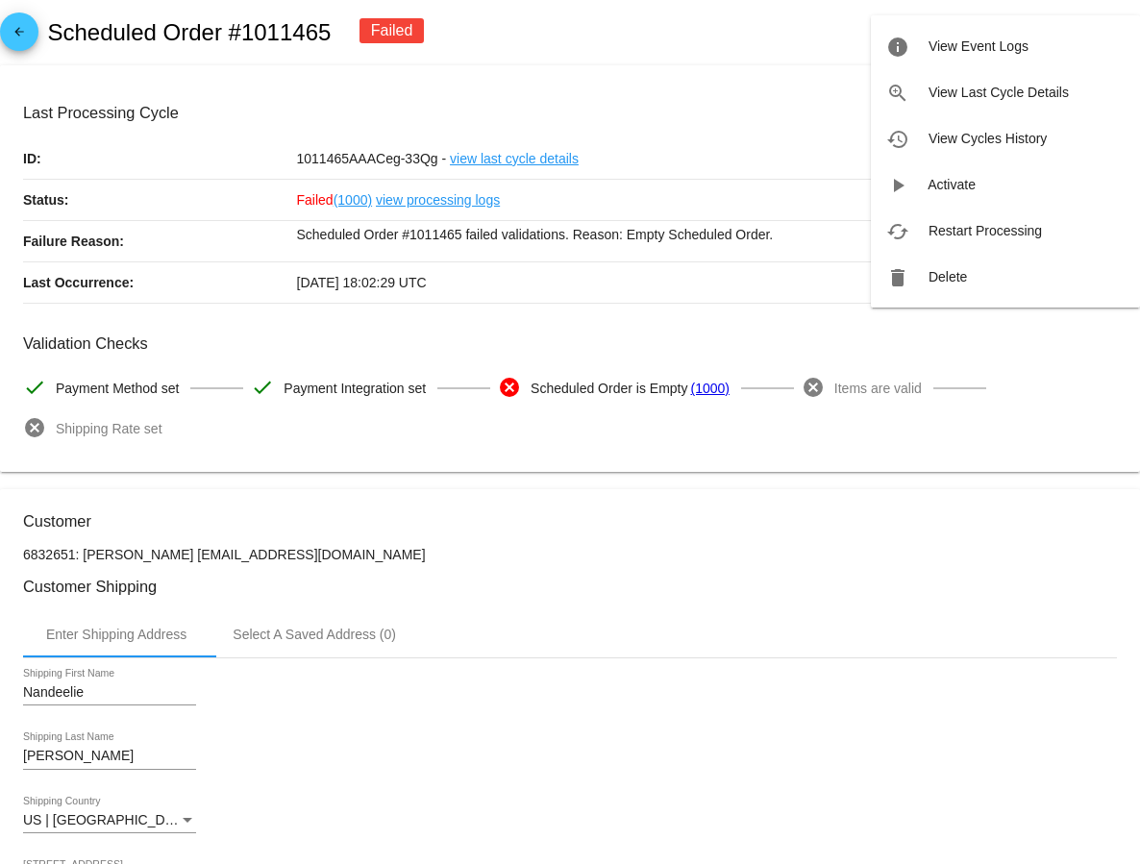
click at [738, 520] on div at bounding box center [570, 432] width 1140 height 864
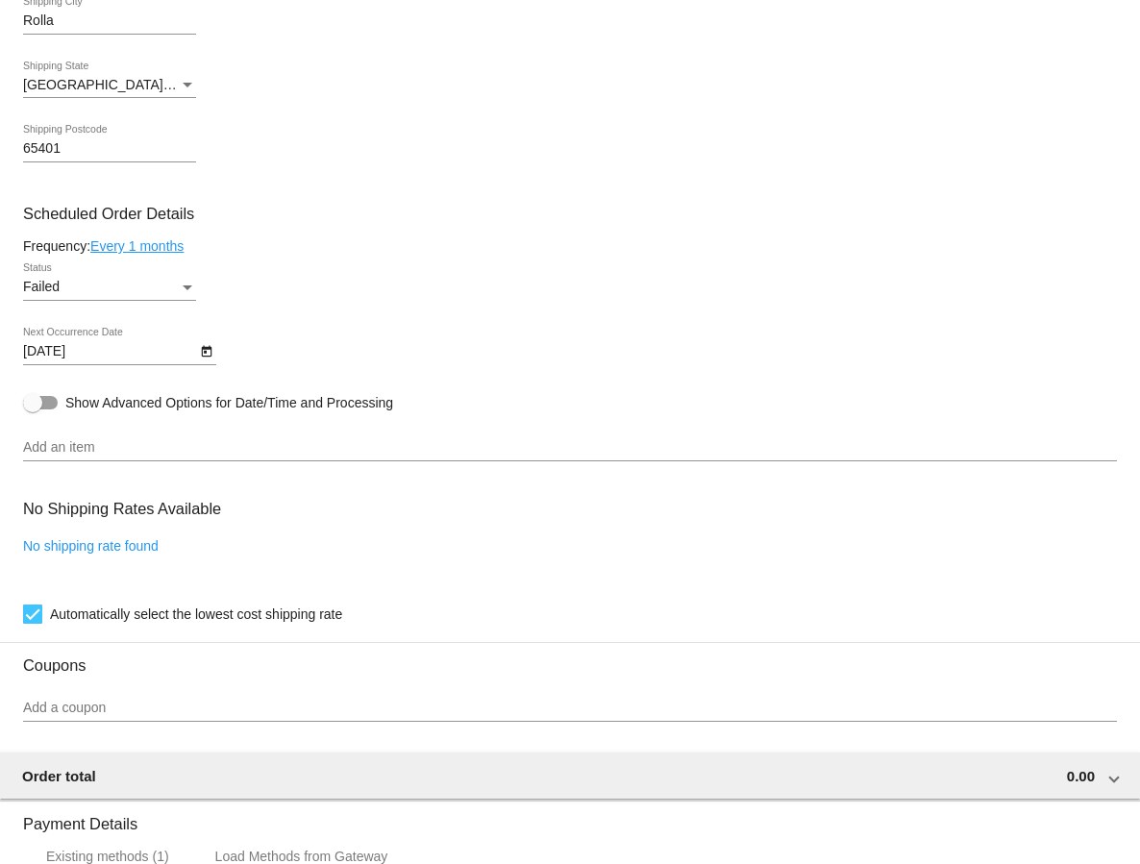
scroll to position [995, 0]
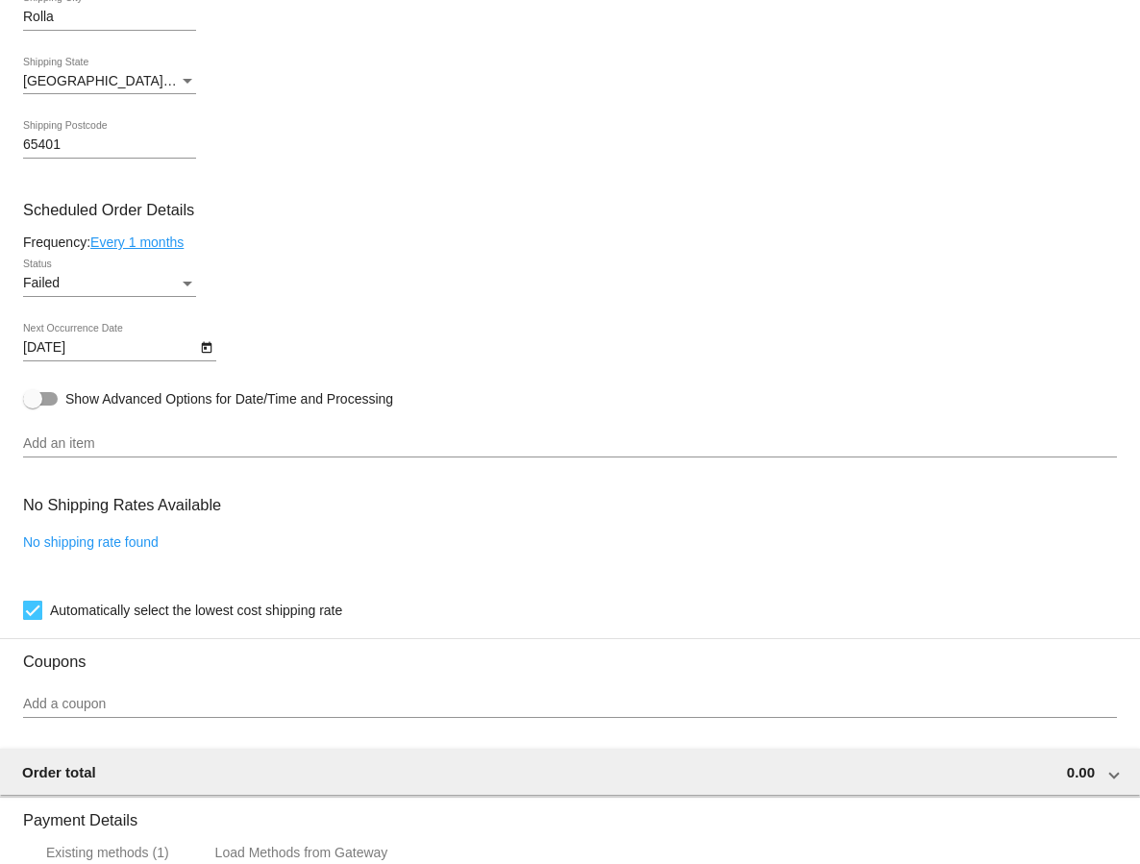
click at [186, 290] on div "Status" at bounding box center [187, 283] width 17 height 15
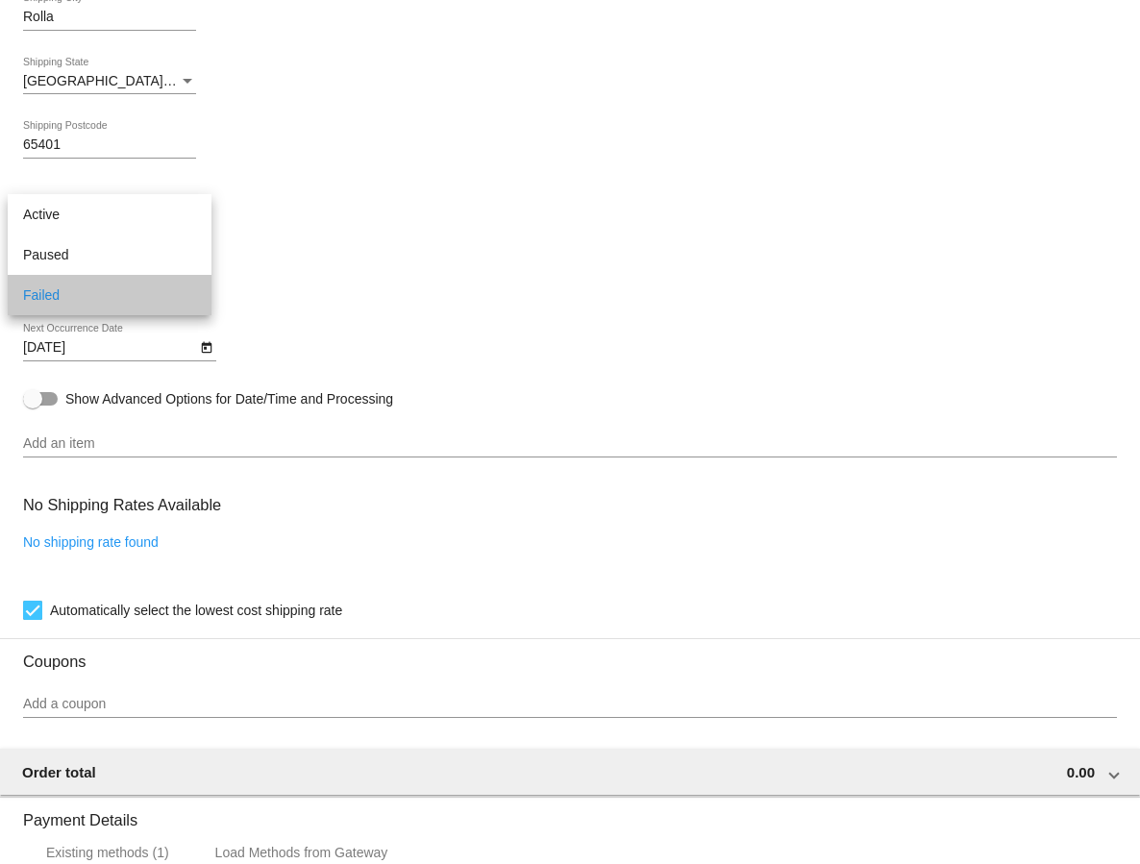
click at [184, 291] on span "Failed" at bounding box center [109, 295] width 173 height 40
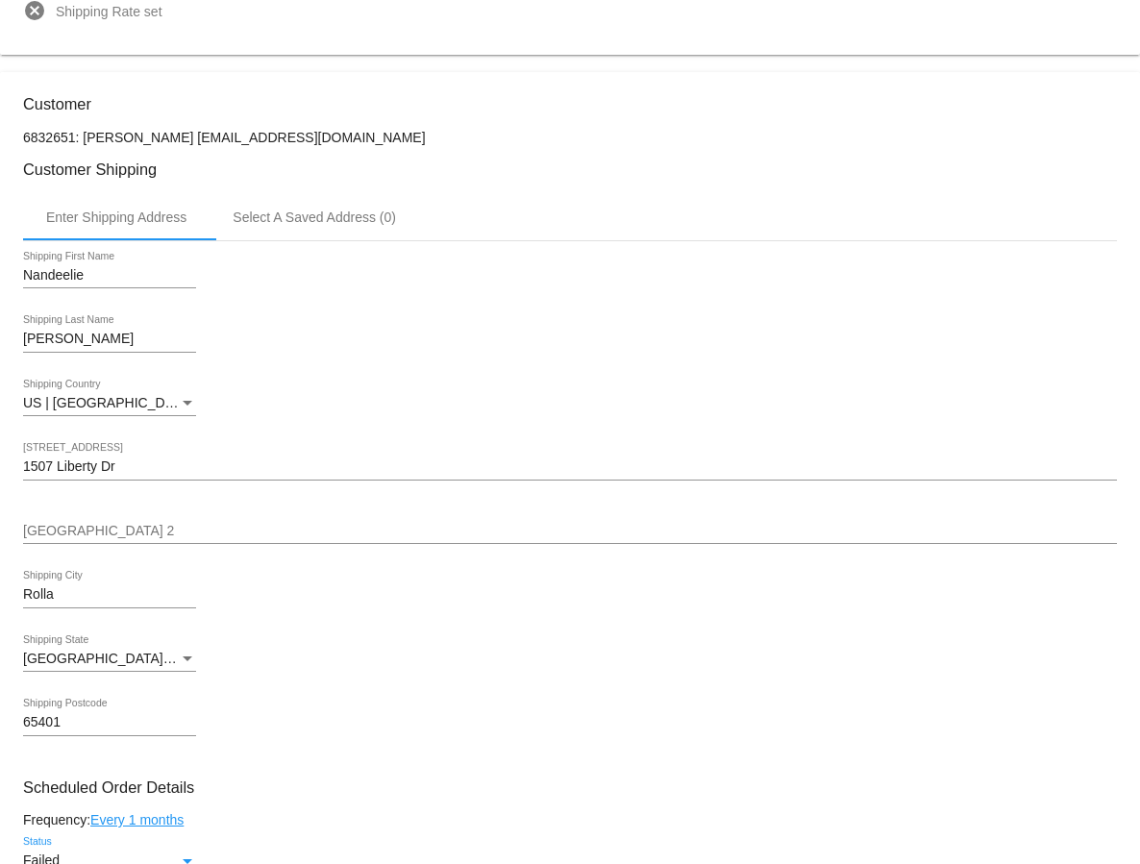
scroll to position [0, 0]
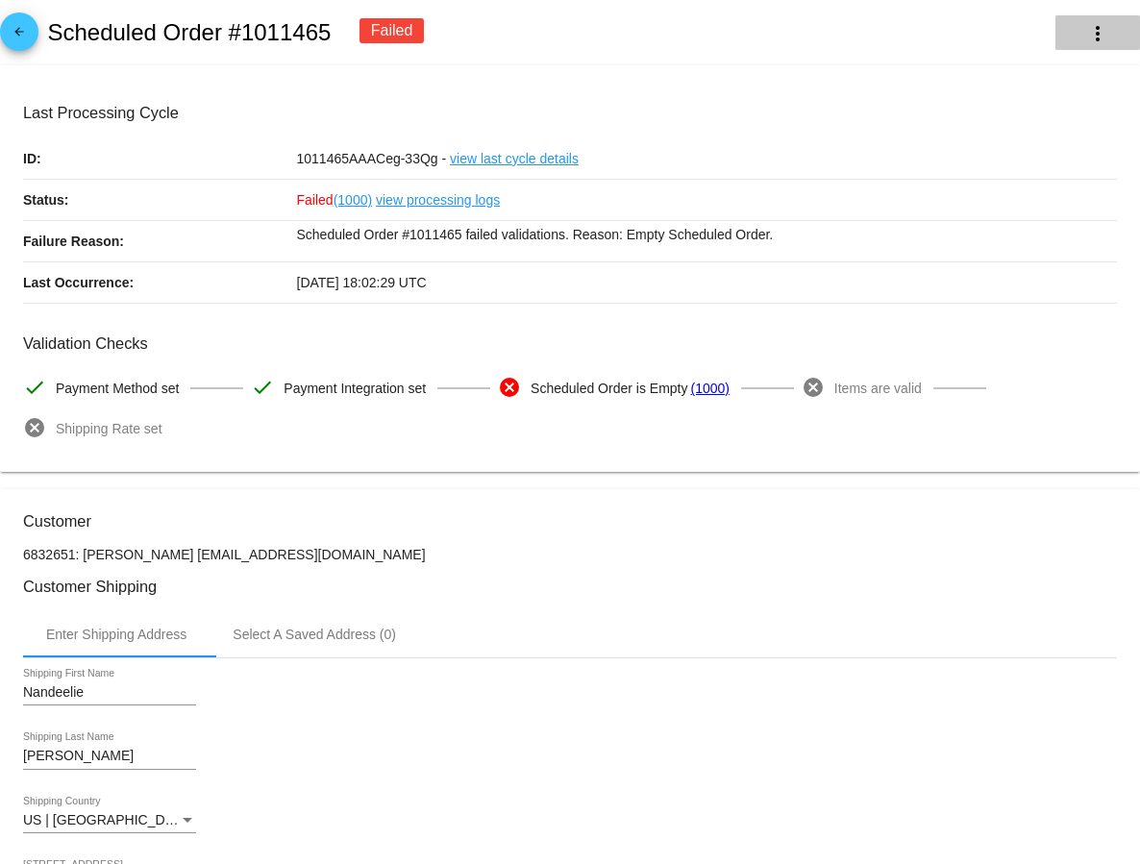
click at [1099, 34] on mat-icon "more_vert" at bounding box center [1097, 33] width 23 height 23
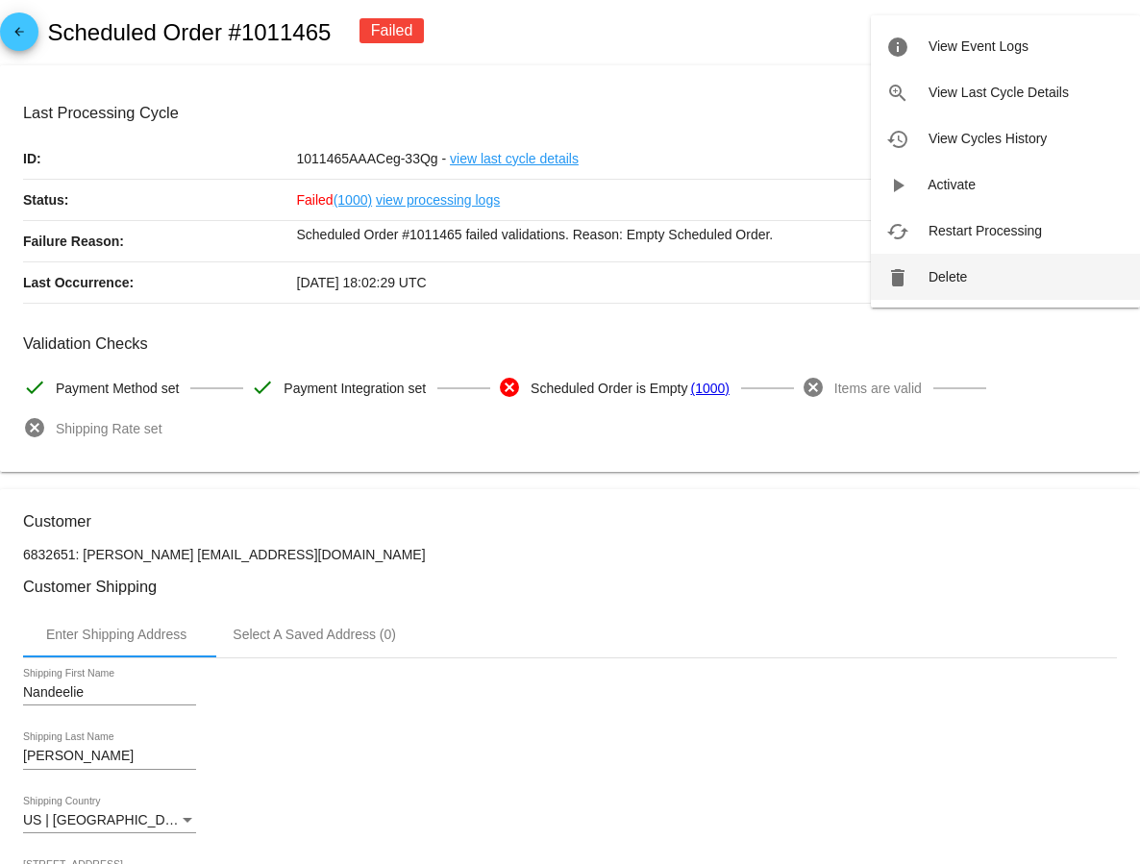
click at [945, 272] on span "Delete" at bounding box center [947, 276] width 38 height 15
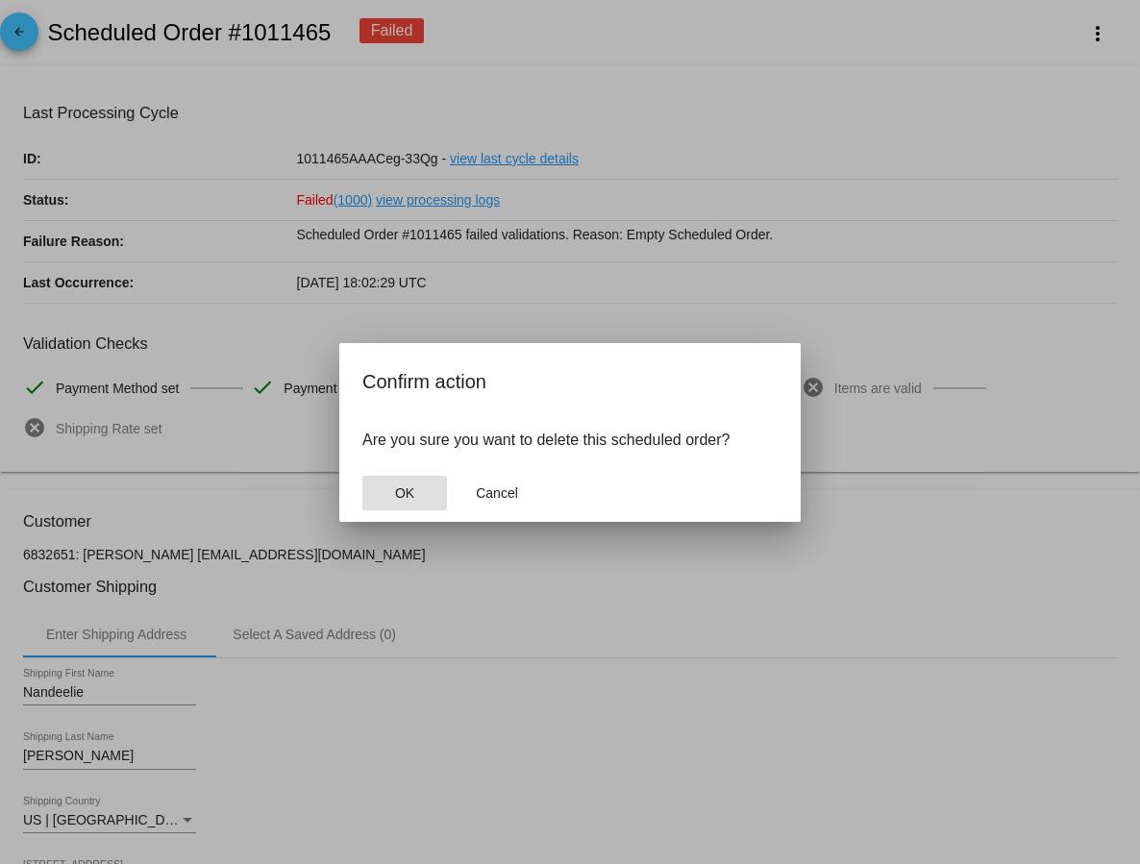
click at [406, 491] on span "OK" at bounding box center [404, 492] width 19 height 15
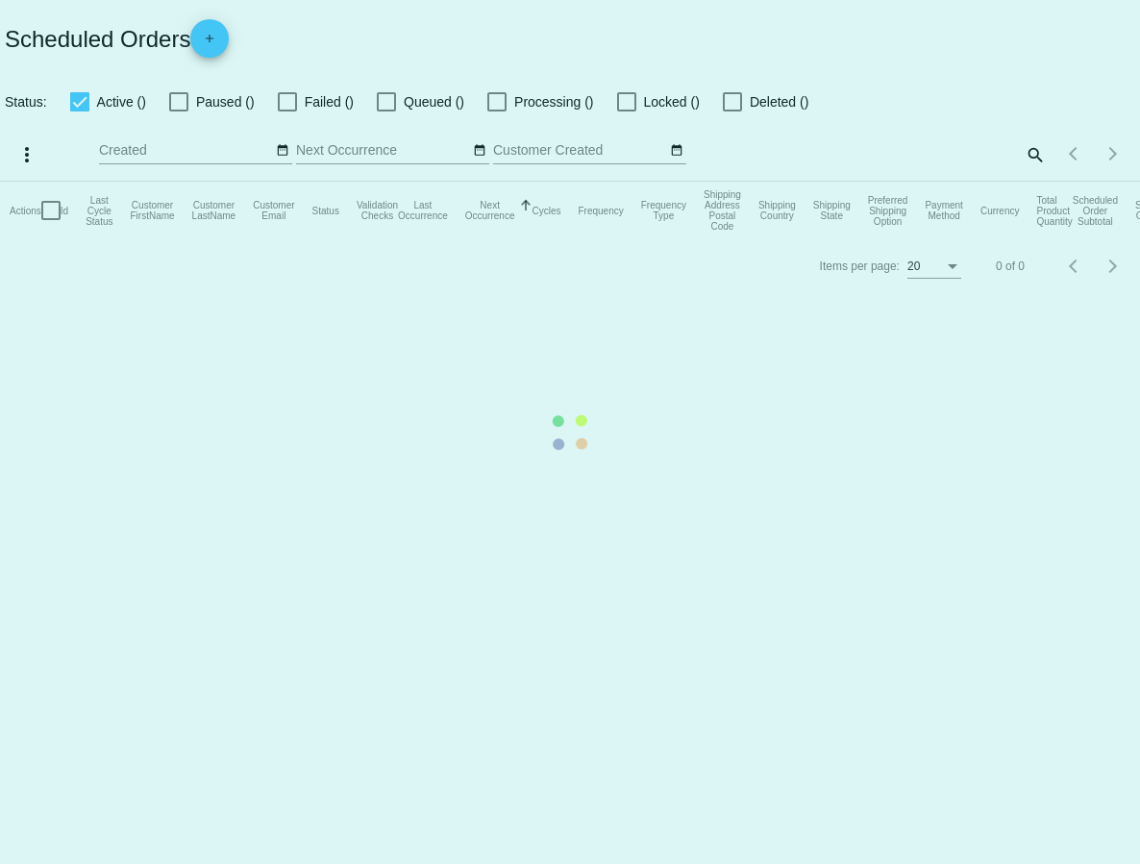
checkbox input "true"
